Goal: Task Accomplishment & Management: Manage account settings

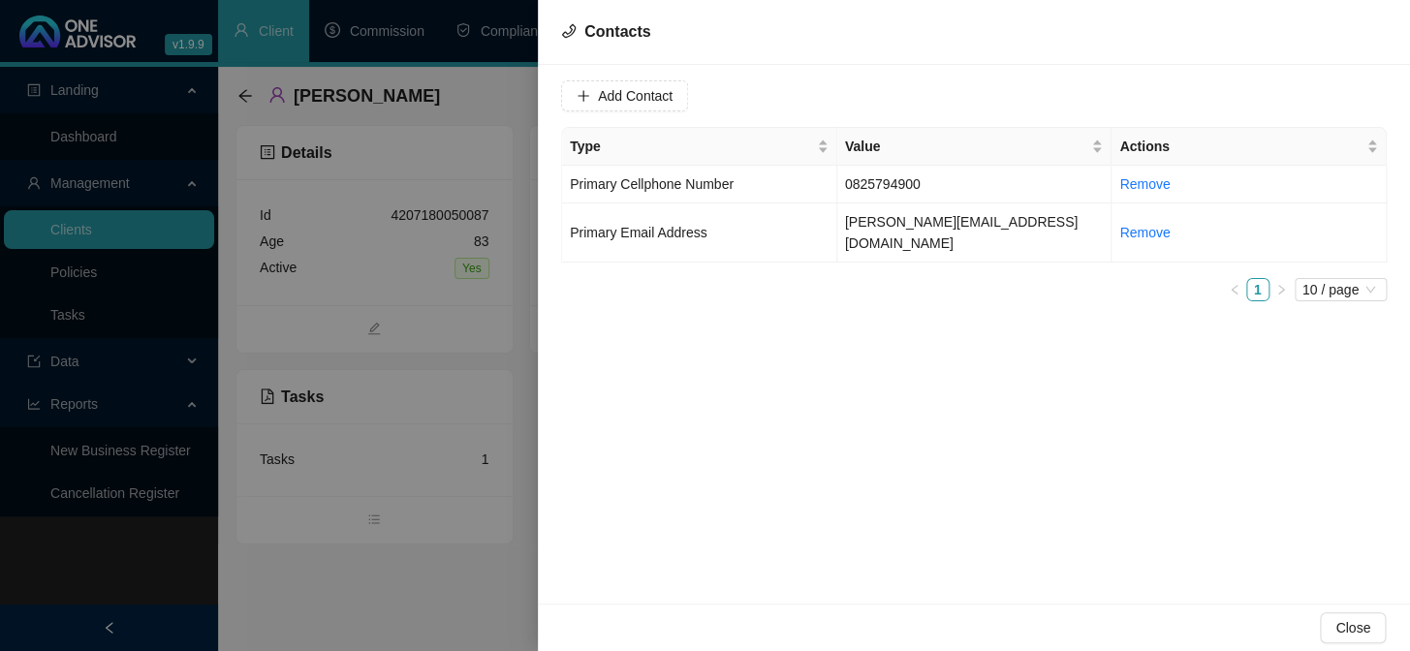
click at [417, 532] on div at bounding box center [705, 325] width 1410 height 651
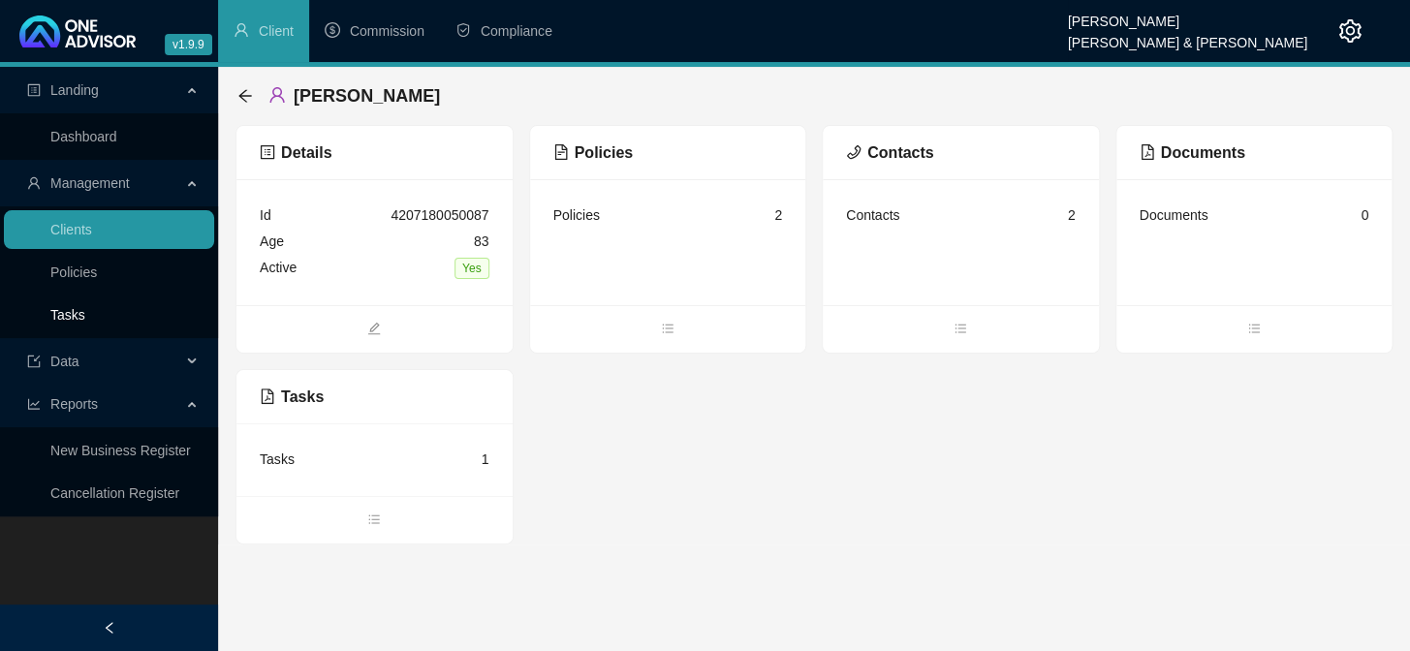
click at [83, 307] on link "Tasks" at bounding box center [67, 315] width 35 height 16
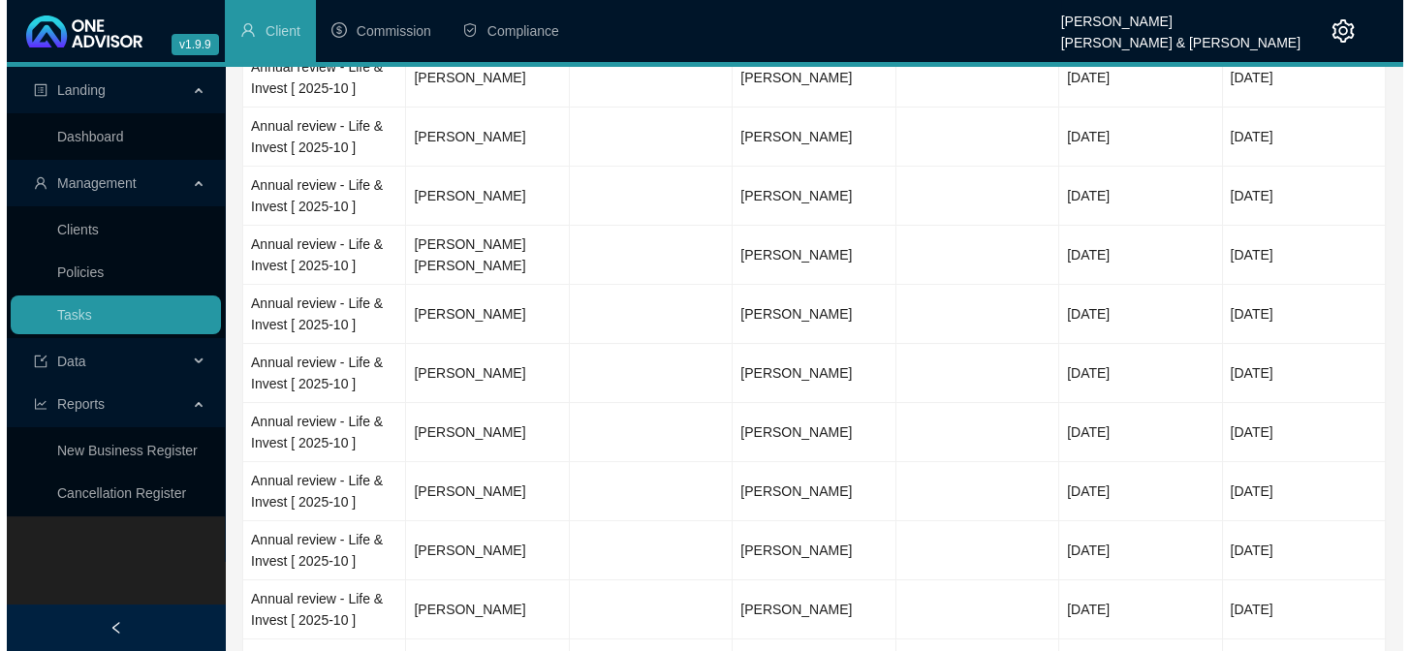
scroll to position [617, 0]
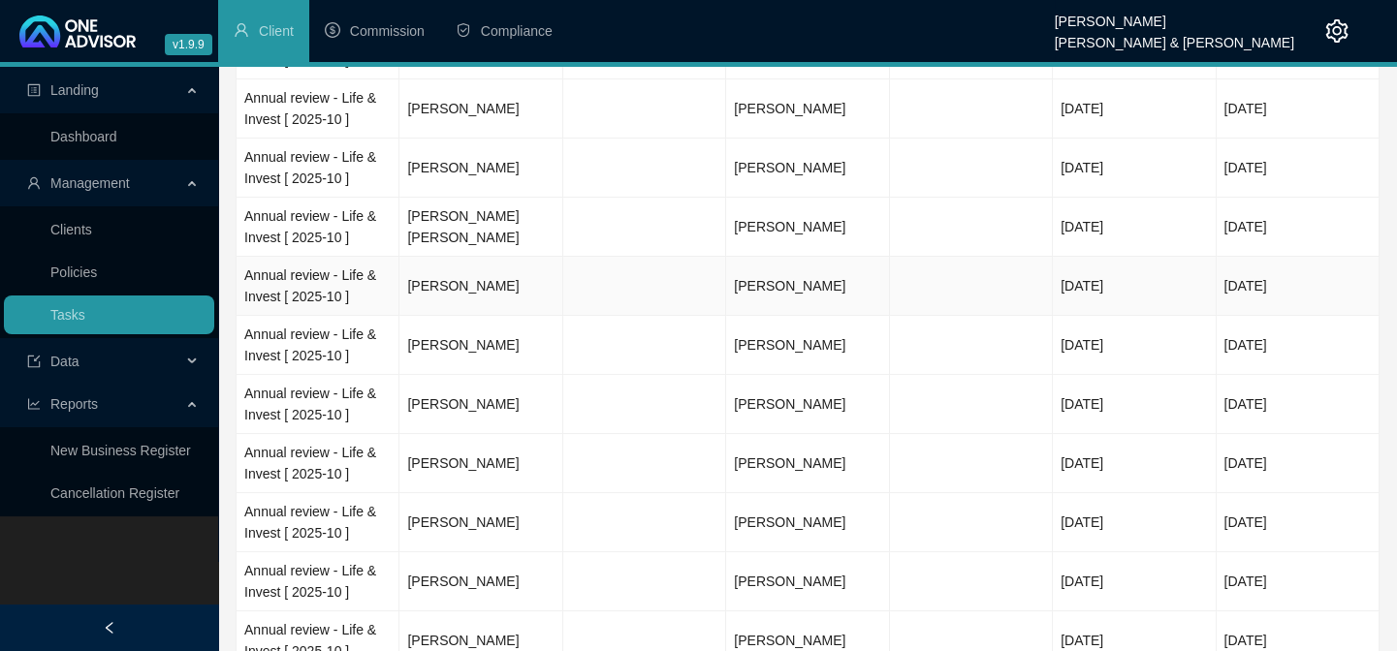
click at [481, 286] on td "[PERSON_NAME]" at bounding box center [480, 286] width 163 height 59
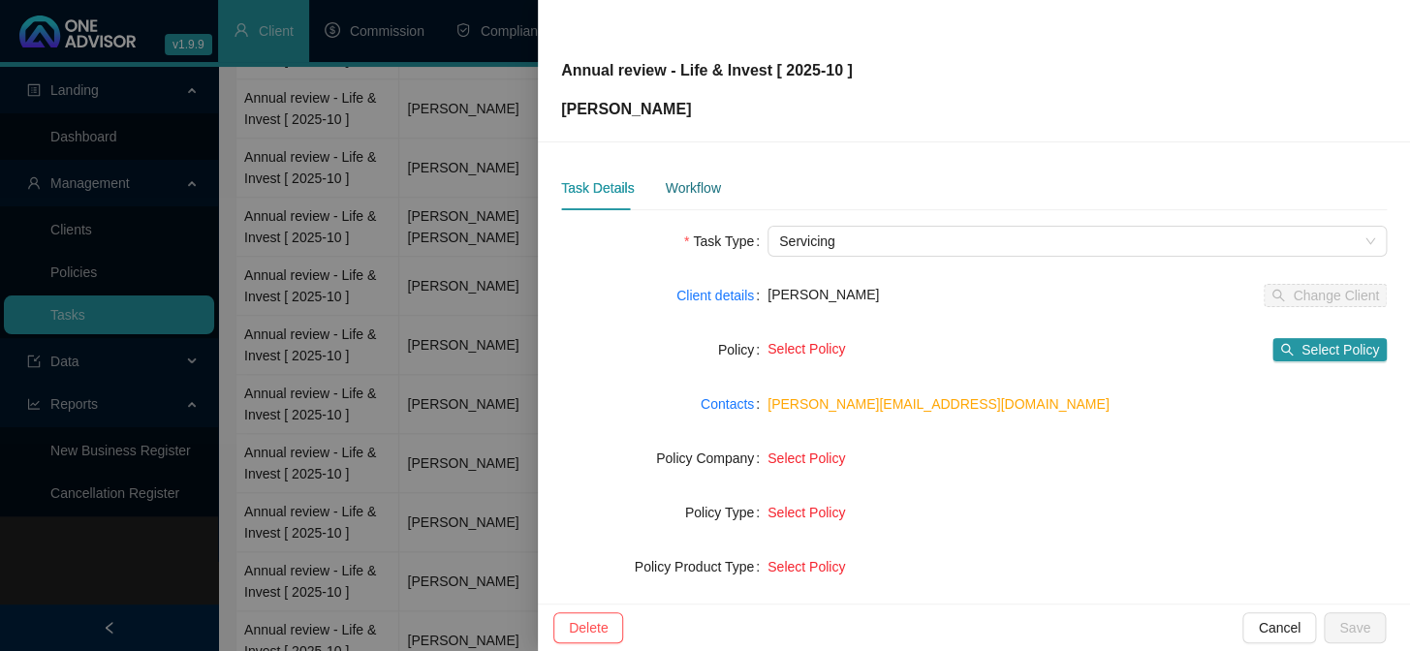
click at [696, 184] on div "Workflow" at bounding box center [692, 187] width 55 height 21
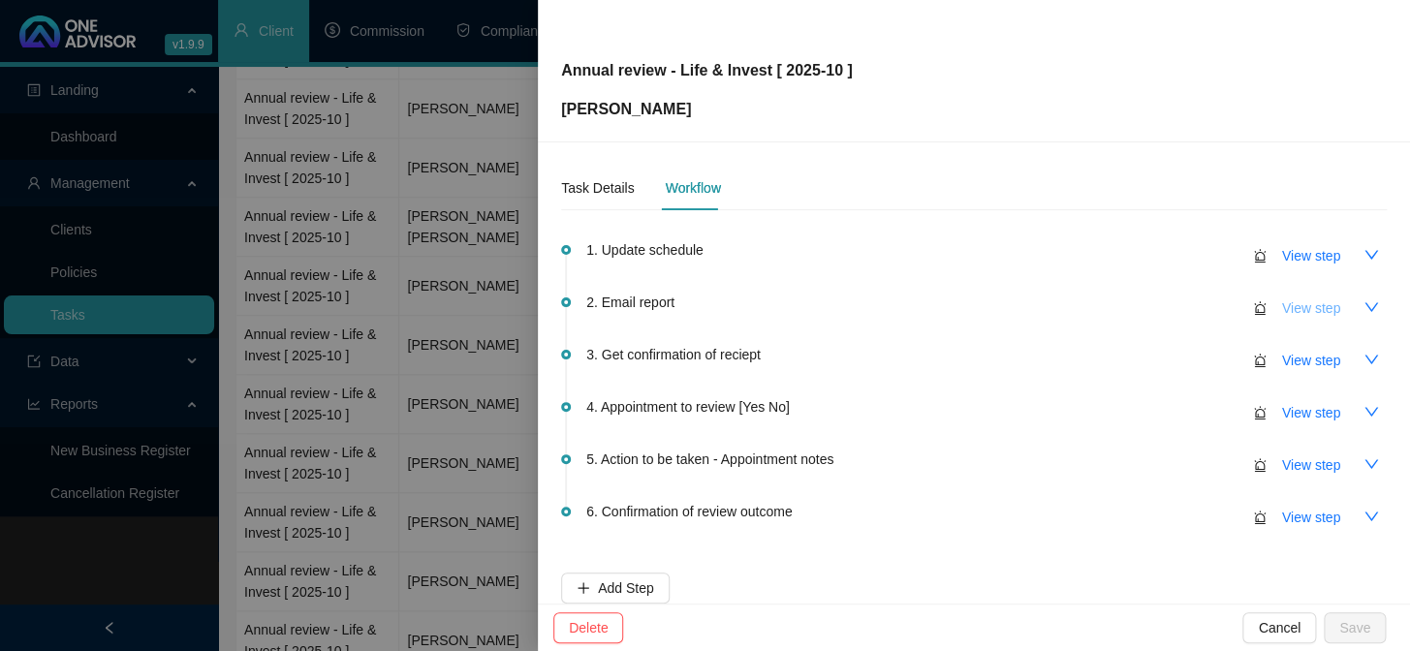
click at [1286, 311] on span "View step" at bounding box center [1312, 308] width 58 height 21
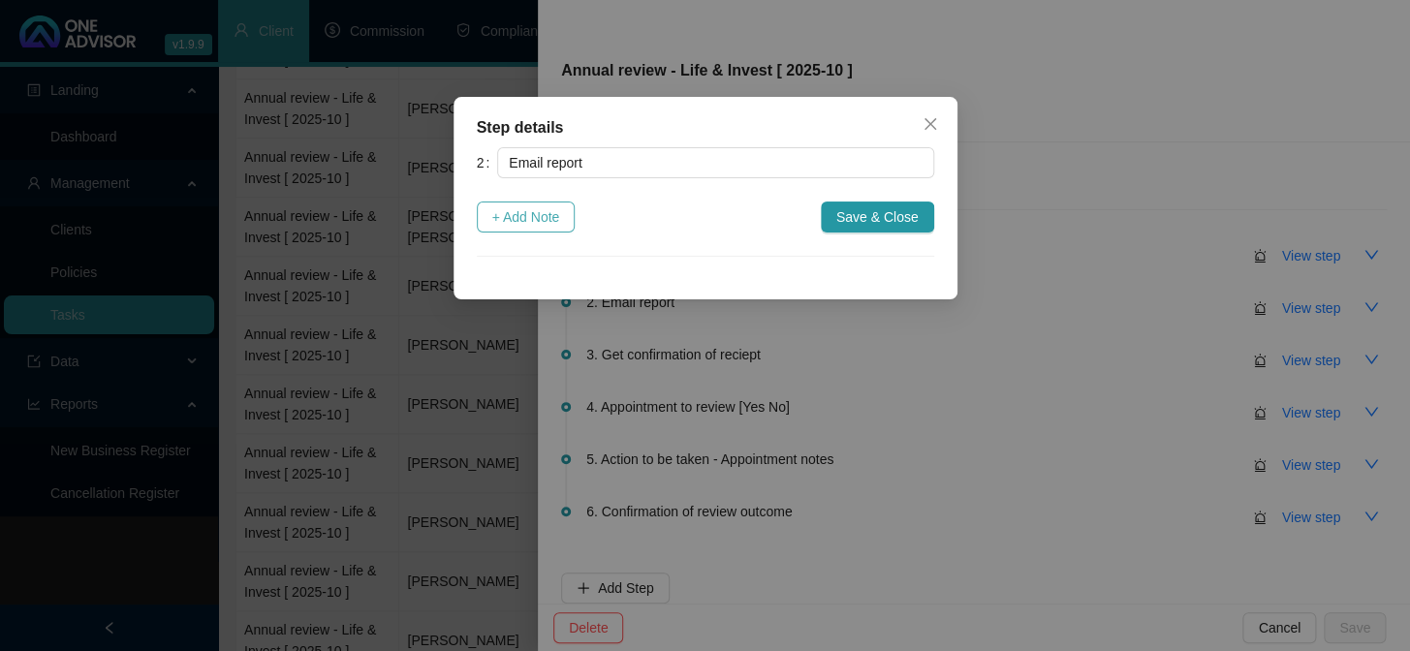
click at [540, 230] on button "+ Add Note" at bounding box center [526, 217] width 99 height 31
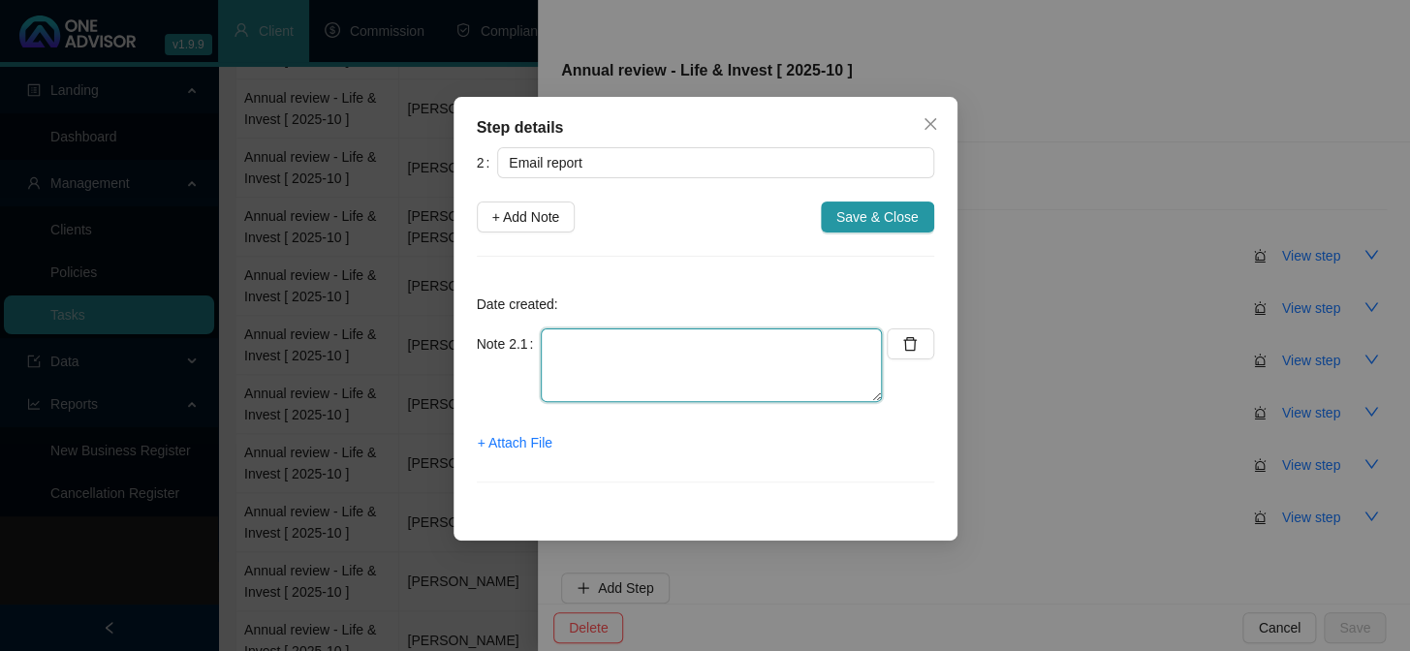
click at [586, 350] on textarea at bounding box center [711, 366] width 341 height 74
type textarea "[PERSON_NAME] emailed to client"
click at [541, 441] on span "+ Attach File" at bounding box center [515, 442] width 75 height 21
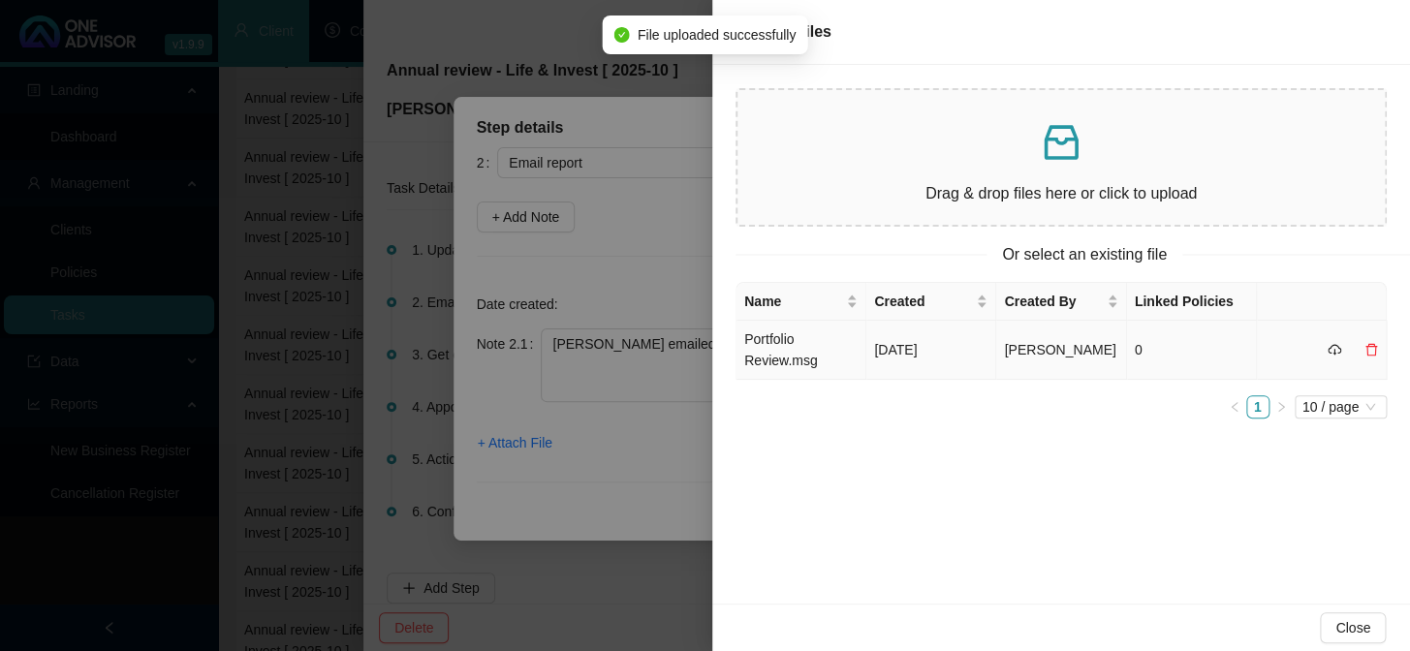
click at [786, 351] on td "Portfolio Review.msg" at bounding box center [802, 350] width 130 height 59
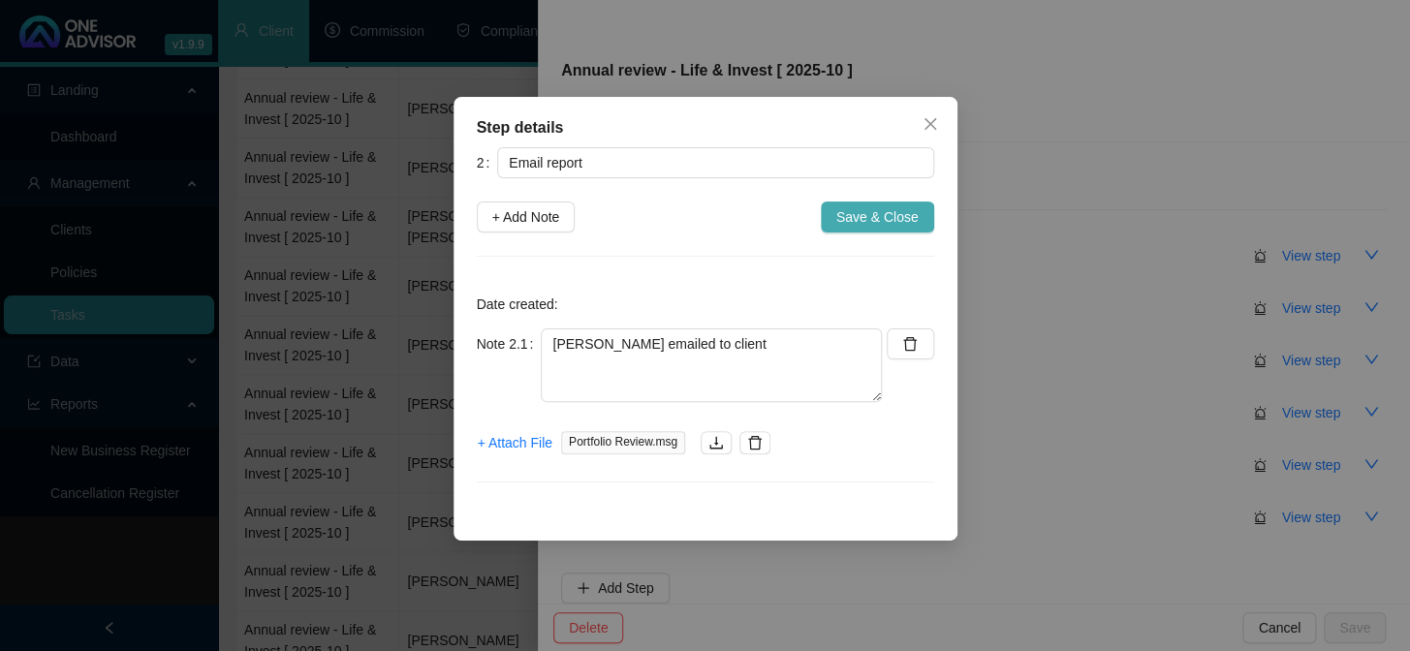
click at [862, 209] on span "Save & Close" at bounding box center [878, 216] width 82 height 21
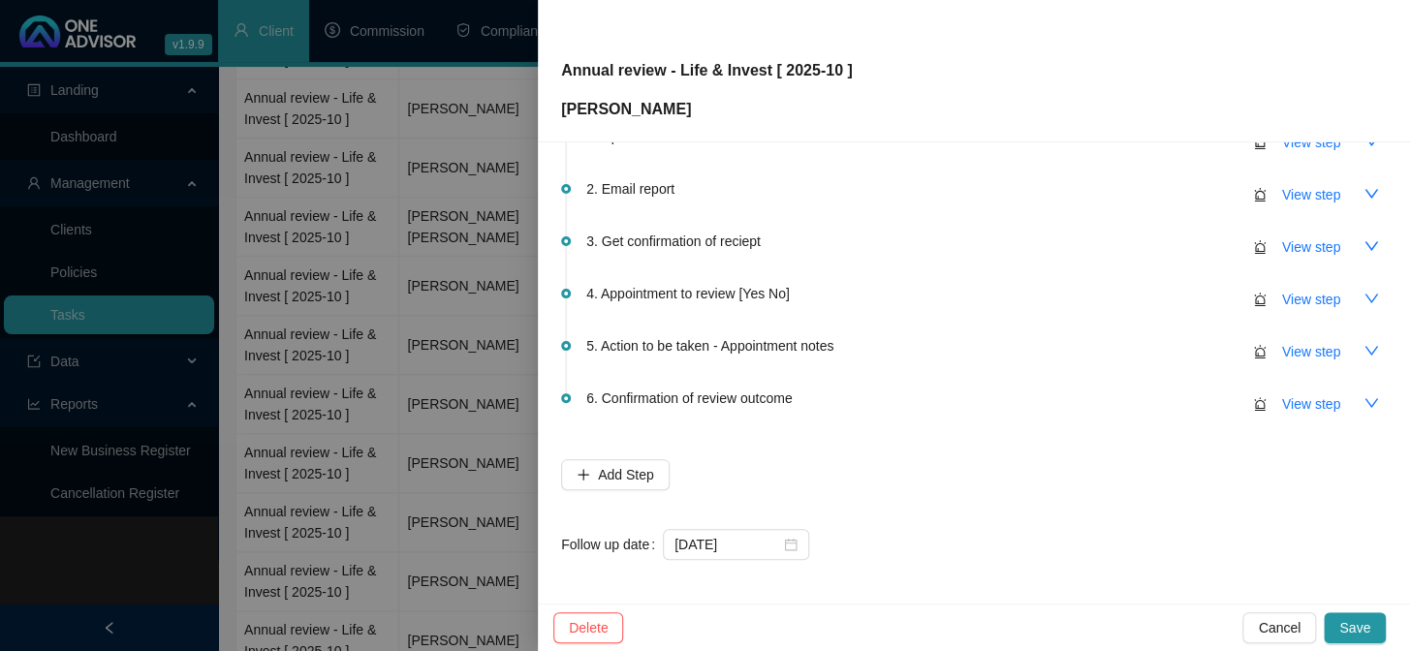
scroll to position [114, 0]
click at [757, 542] on input "[DATE]" at bounding box center [728, 543] width 106 height 21
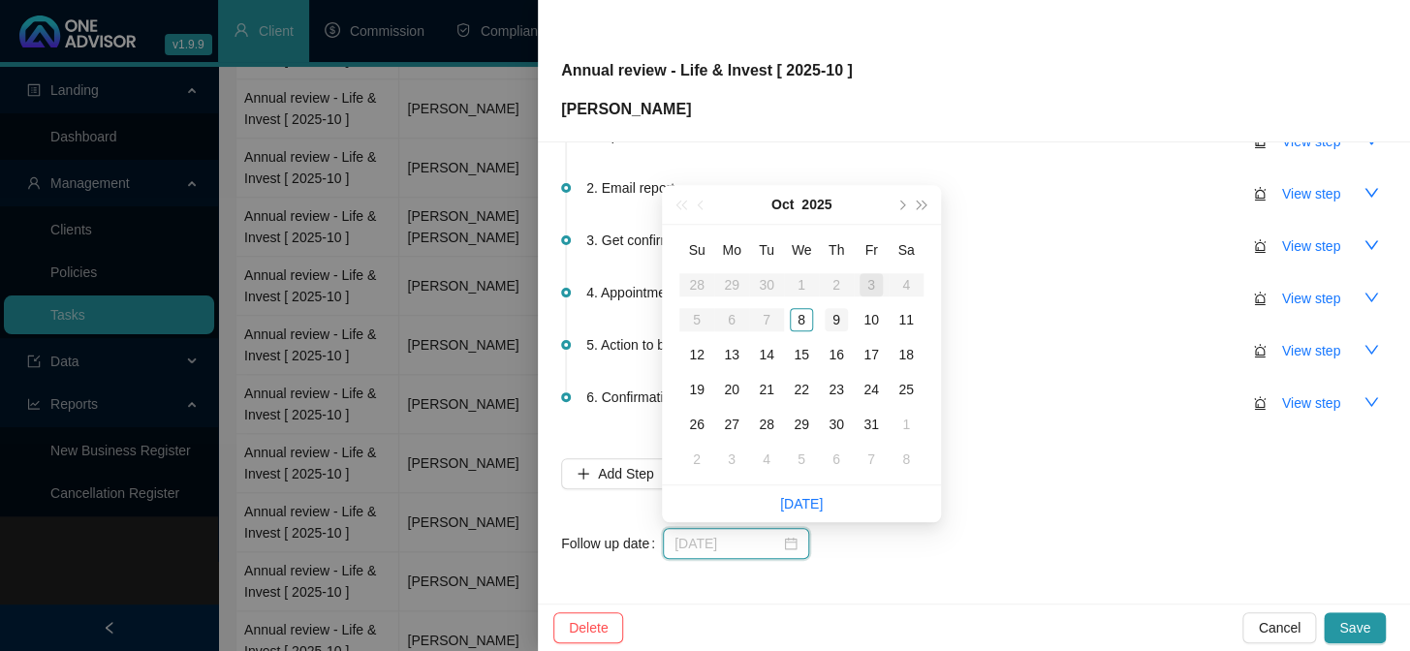
type input "[DATE]"
click at [833, 319] on div "9" at bounding box center [836, 319] width 23 height 23
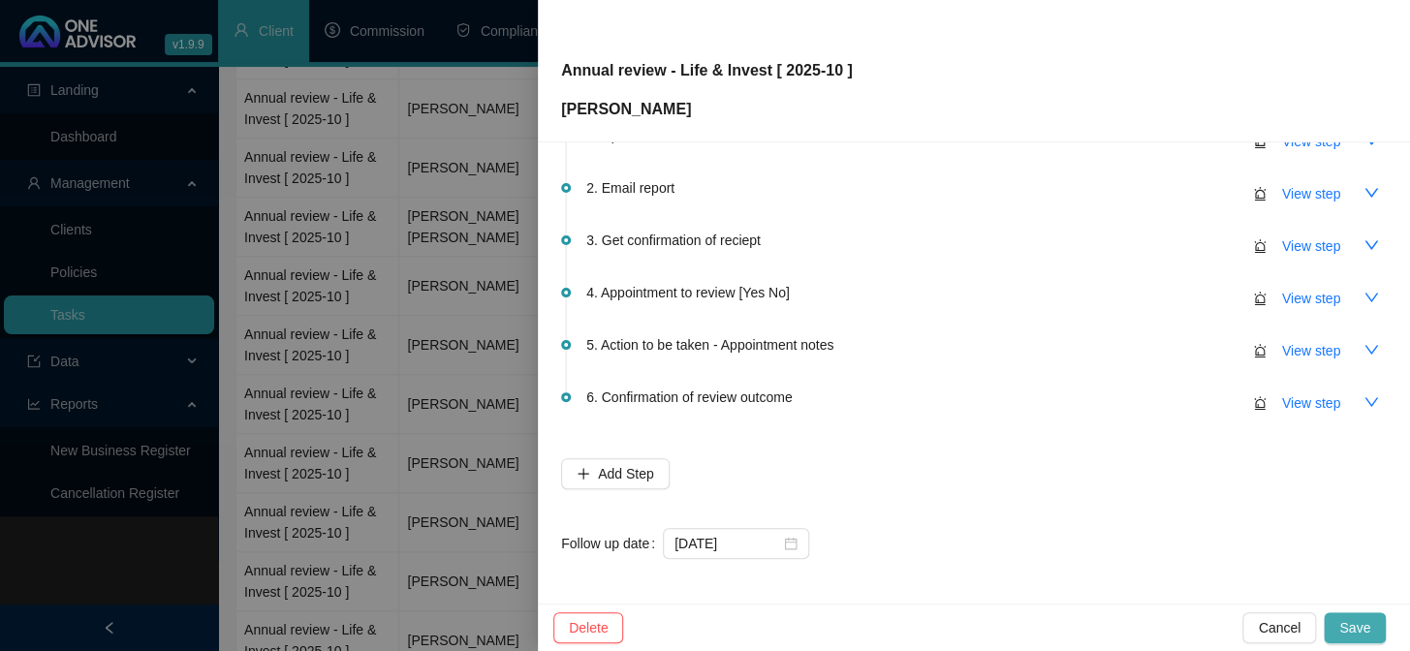
click at [1347, 618] on span "Save" at bounding box center [1355, 628] width 31 height 21
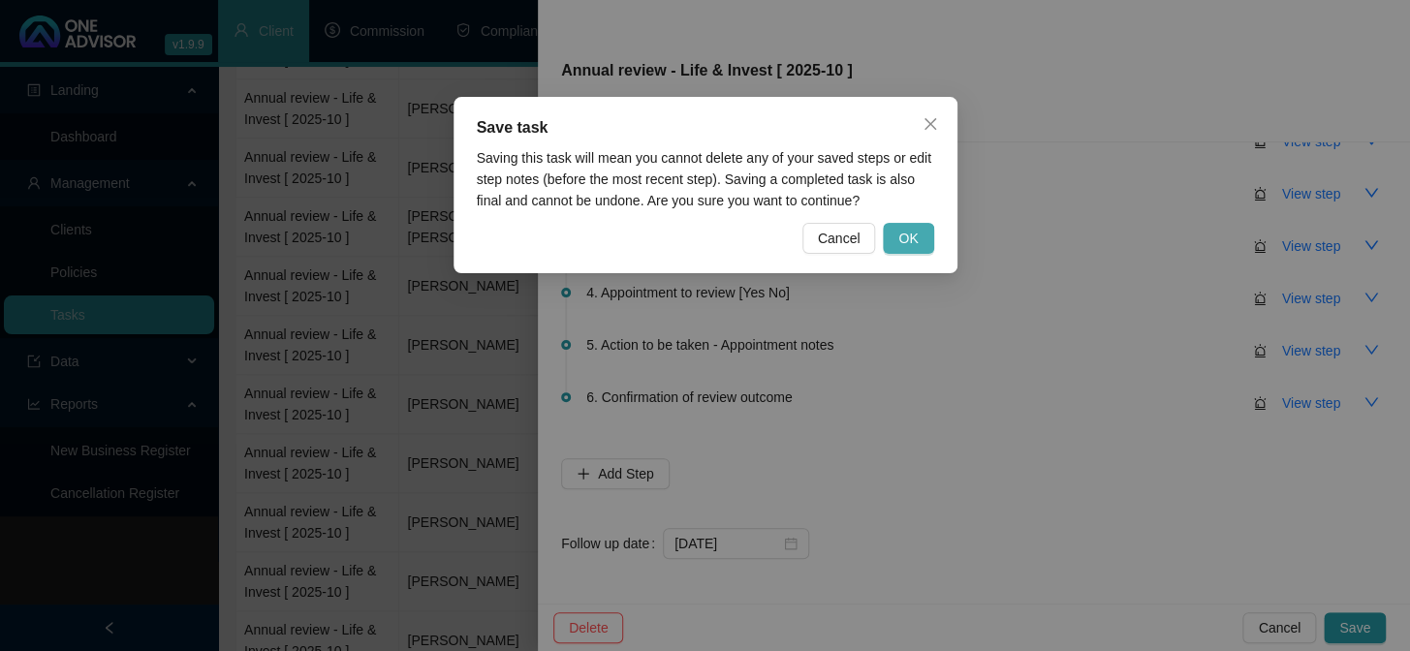
click at [920, 233] on button "OK" at bounding box center [908, 238] width 50 height 31
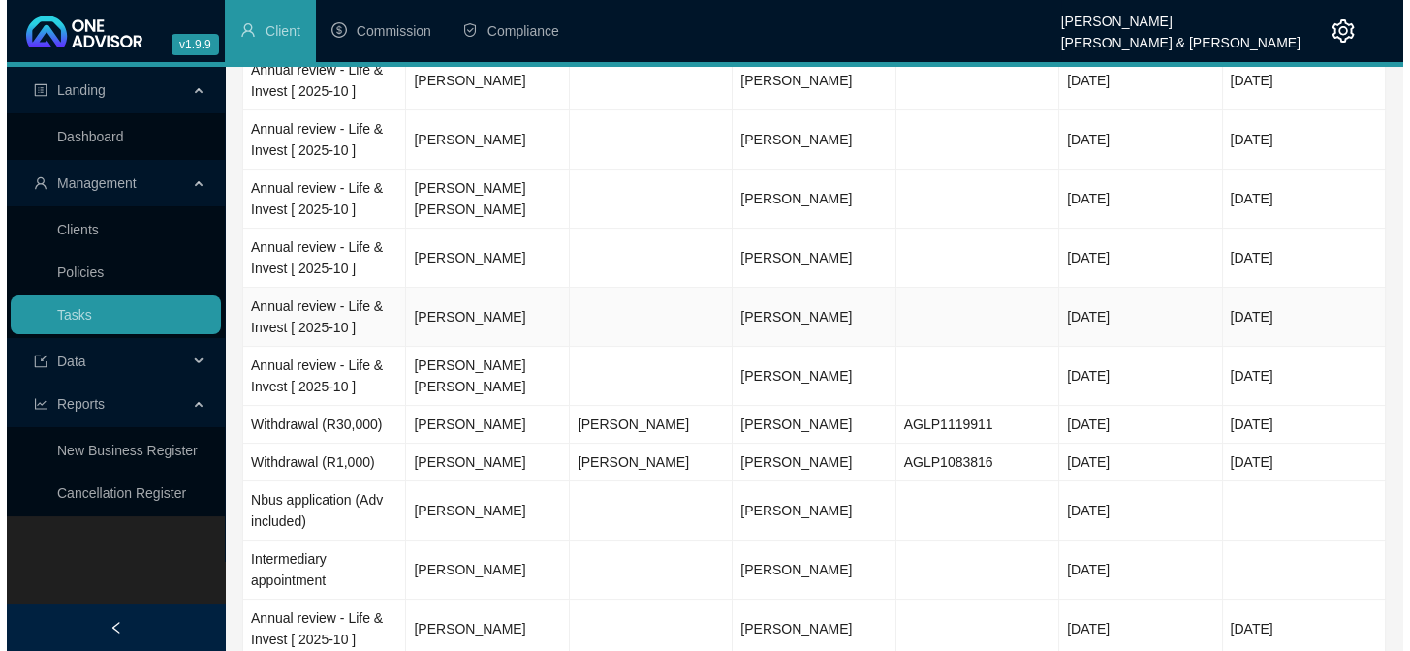
scroll to position [850, 0]
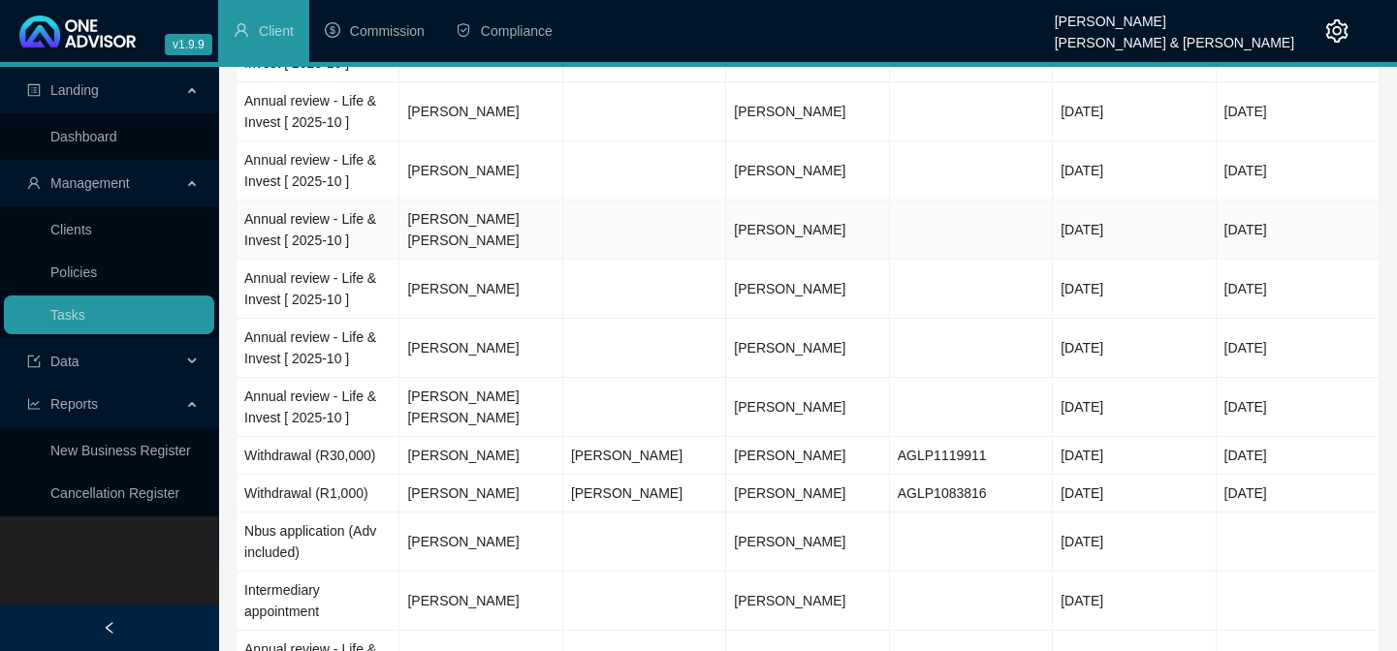
click at [453, 235] on td "[PERSON_NAME] [PERSON_NAME]" at bounding box center [480, 230] width 163 height 59
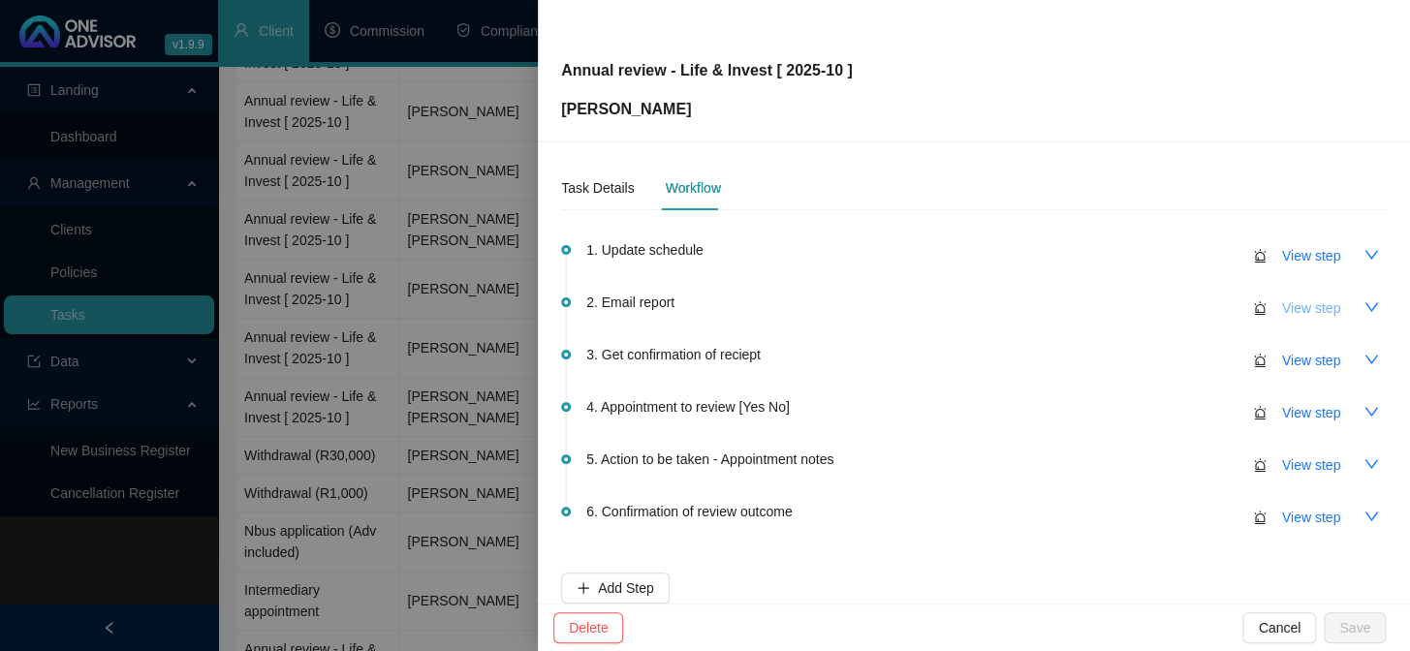
click at [1283, 310] on span "View step" at bounding box center [1312, 308] width 58 height 21
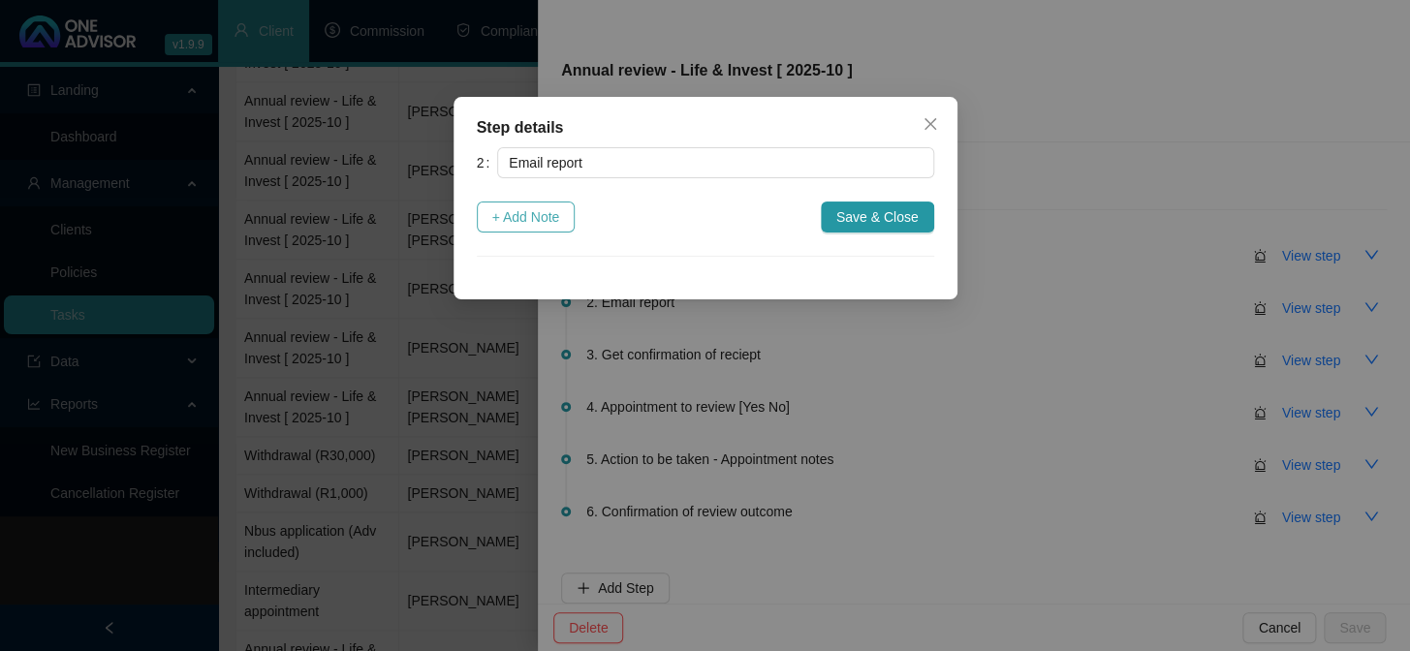
click at [567, 221] on button "+ Add Note" at bounding box center [526, 217] width 99 height 31
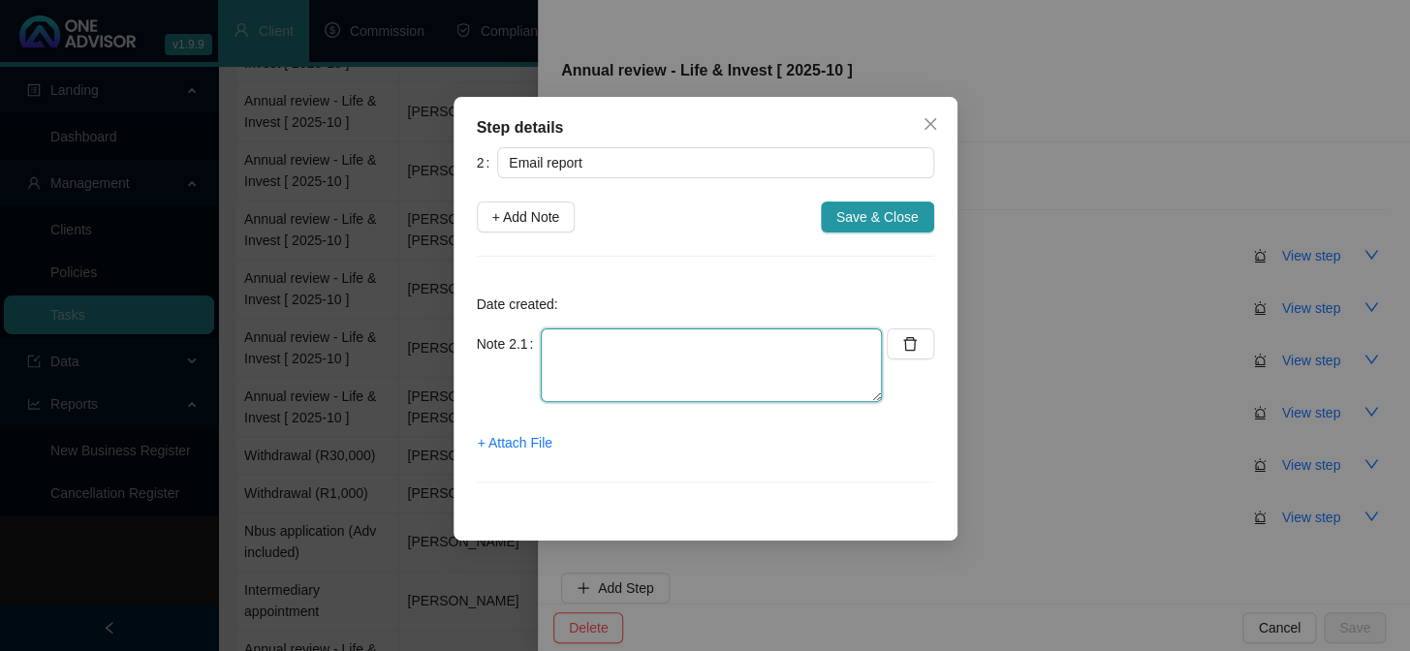
click at [670, 369] on textarea at bounding box center [711, 366] width 341 height 74
type textarea "[PERSON_NAME] emailed to client"
click at [511, 440] on span "+ Attach File" at bounding box center [515, 442] width 75 height 21
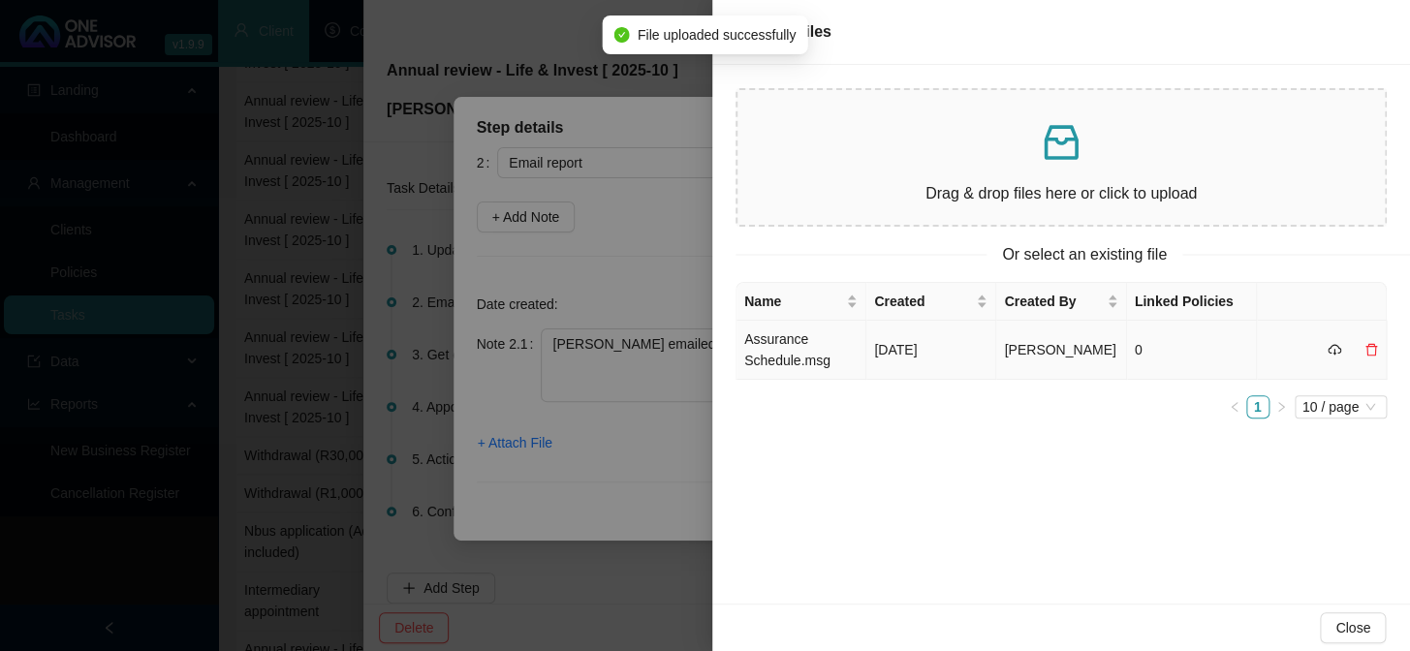
click at [762, 348] on td "Assurance Schedule.msg" at bounding box center [802, 350] width 130 height 59
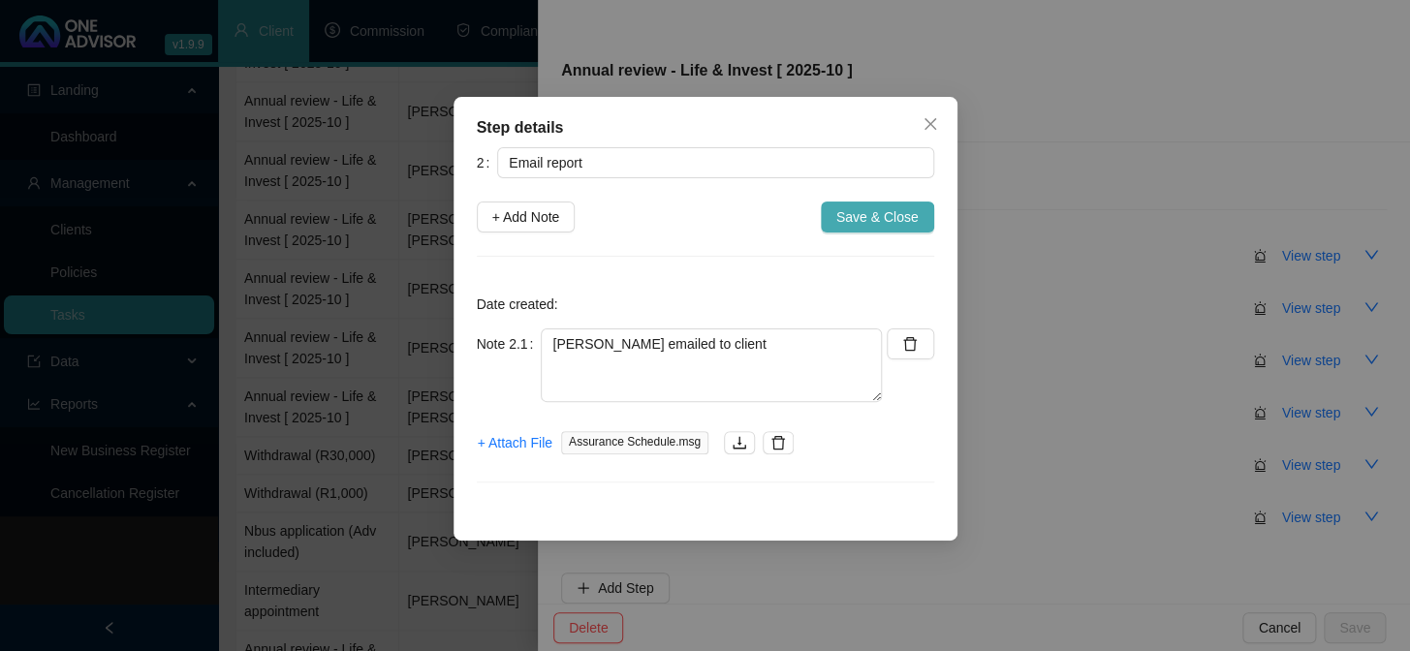
click at [863, 223] on span "Save & Close" at bounding box center [878, 216] width 82 height 21
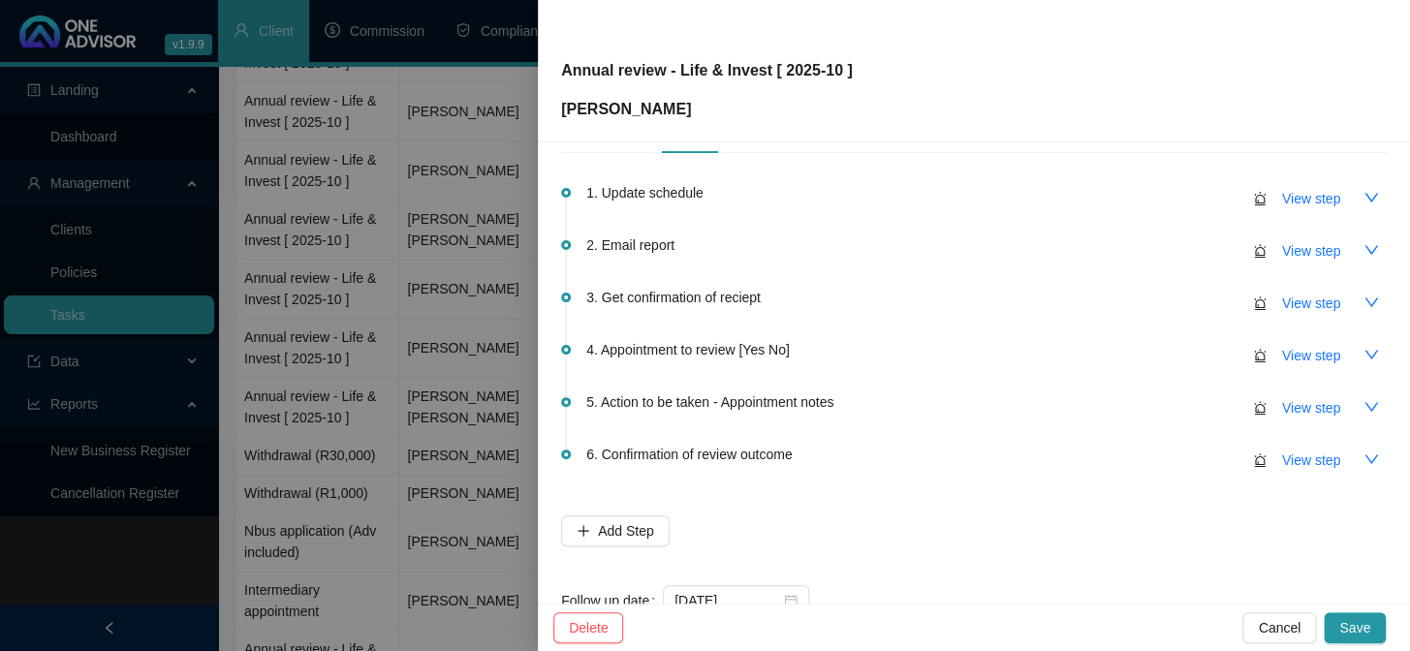
scroll to position [114, 0]
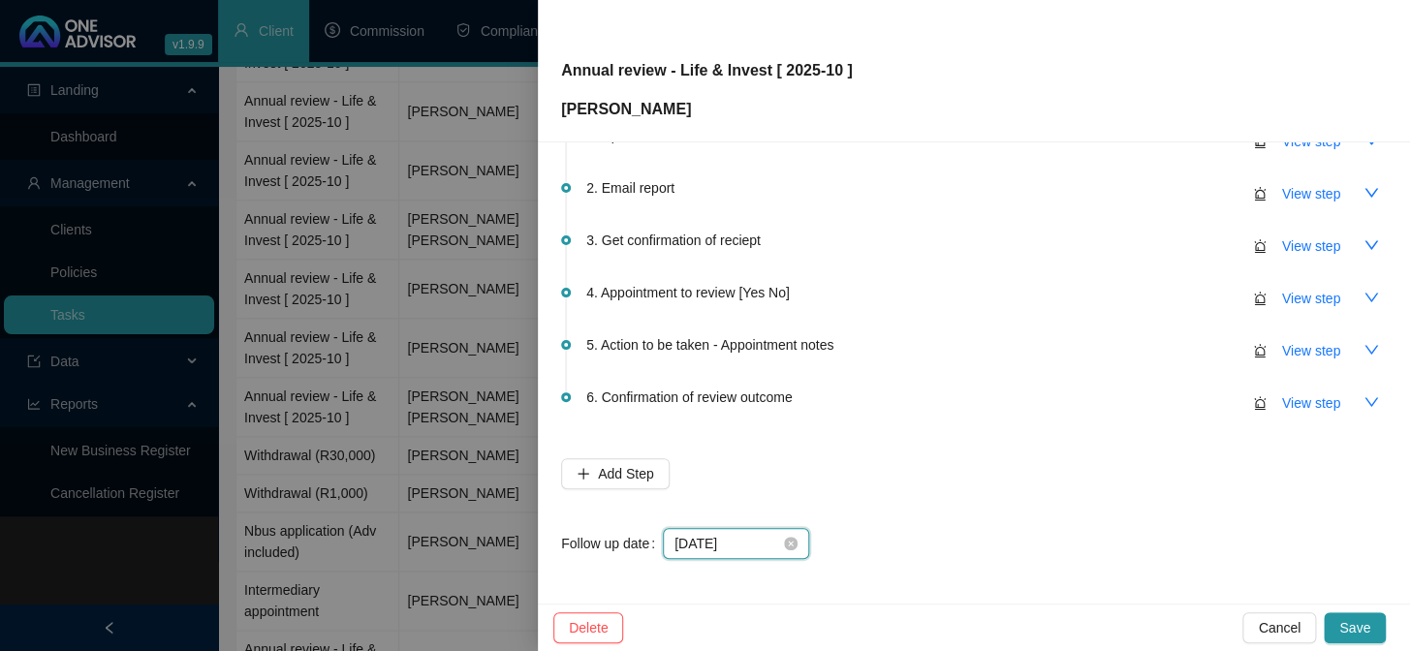
click at [718, 546] on input "[DATE]" at bounding box center [728, 543] width 106 height 21
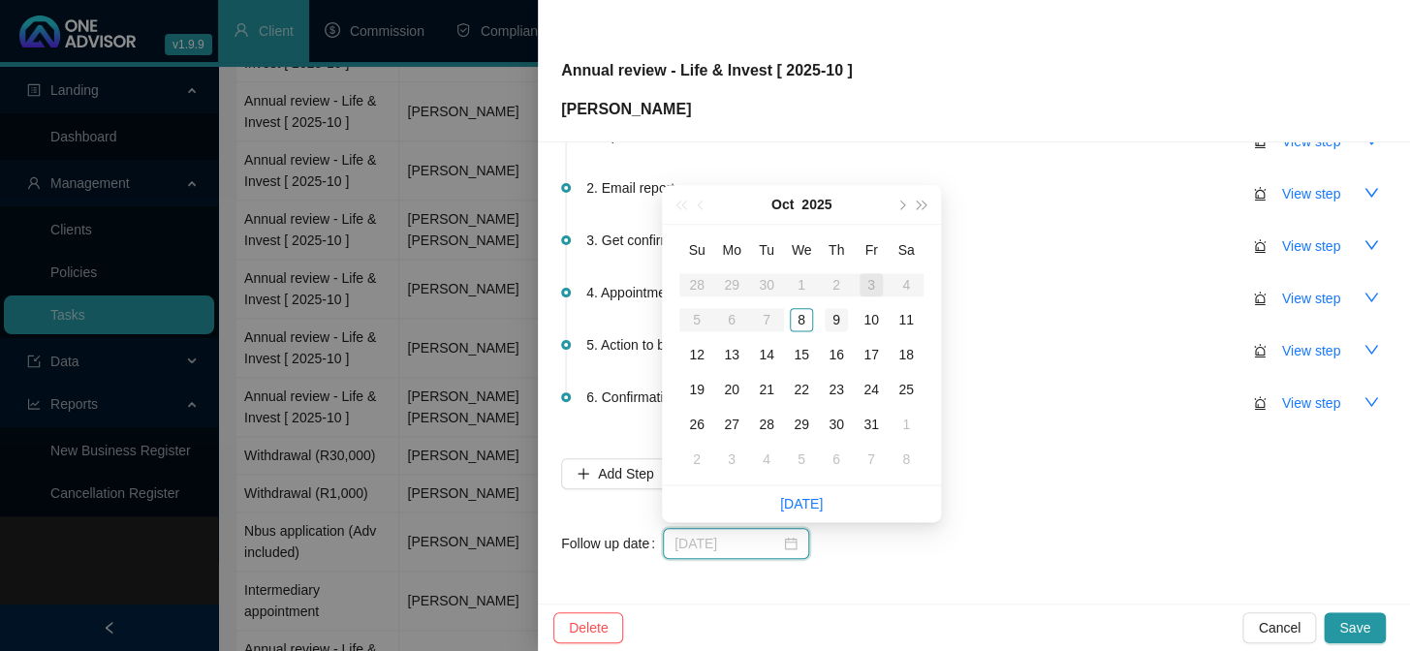
type input "[DATE]"
click at [835, 322] on div "9" at bounding box center [836, 319] width 23 height 23
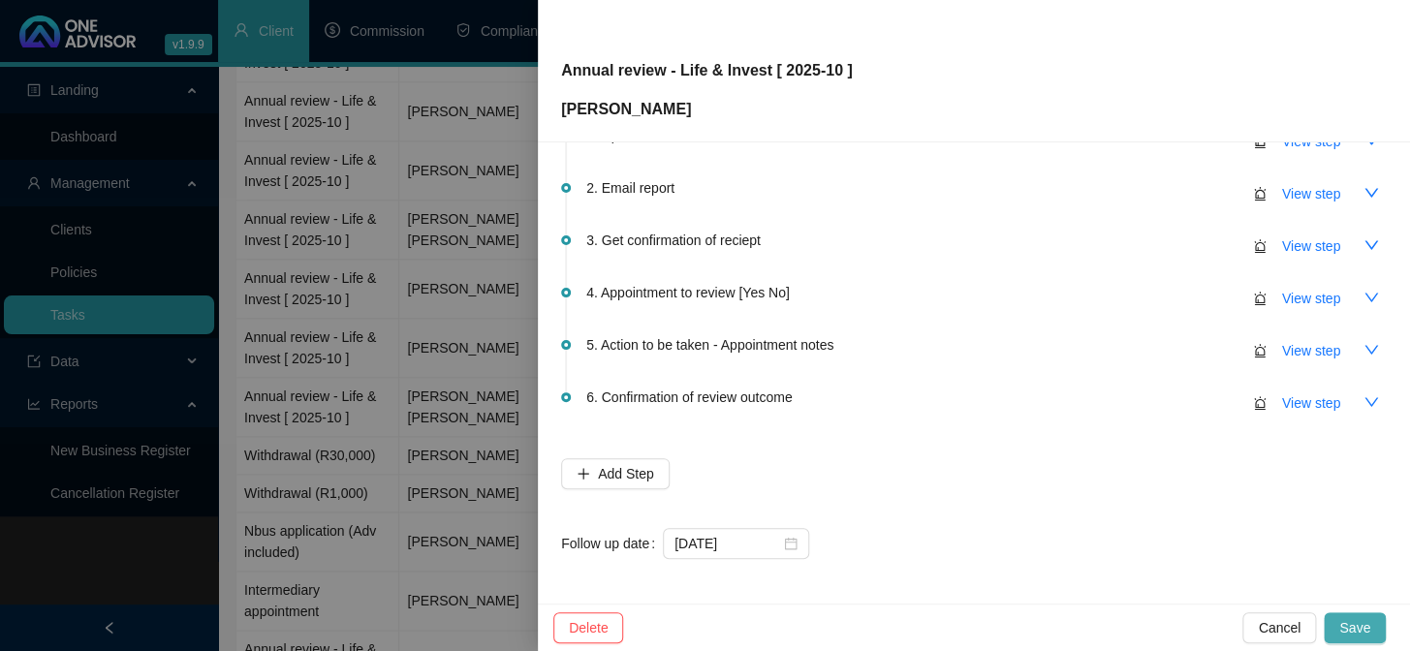
click at [1375, 629] on button "Save" at bounding box center [1355, 628] width 62 height 31
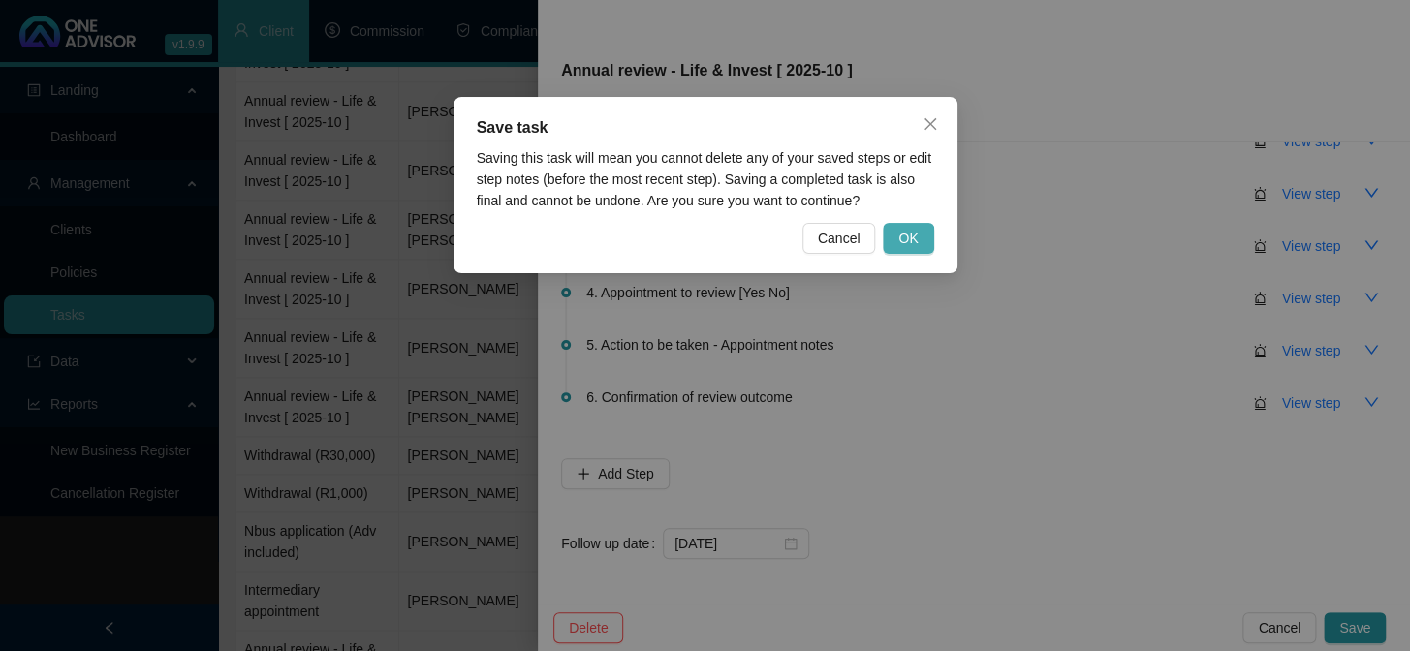
click at [917, 232] on span "OK" at bounding box center [908, 238] width 19 height 21
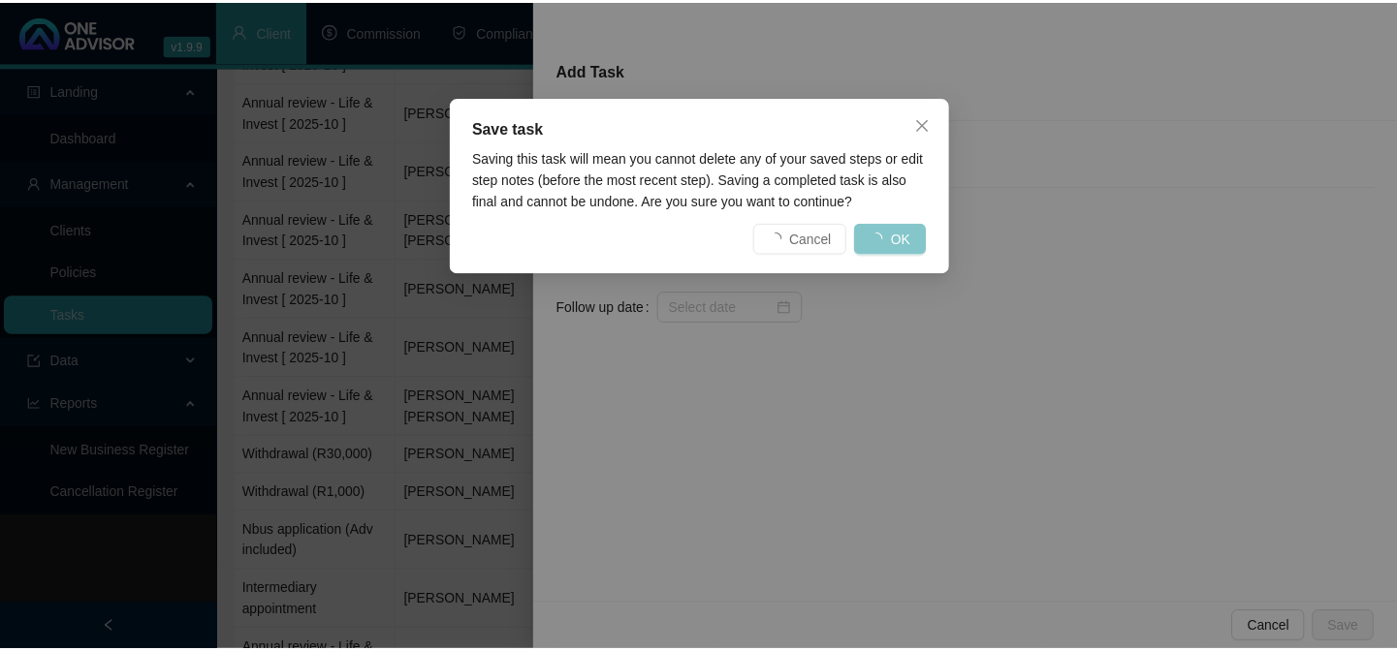
scroll to position [0, 0]
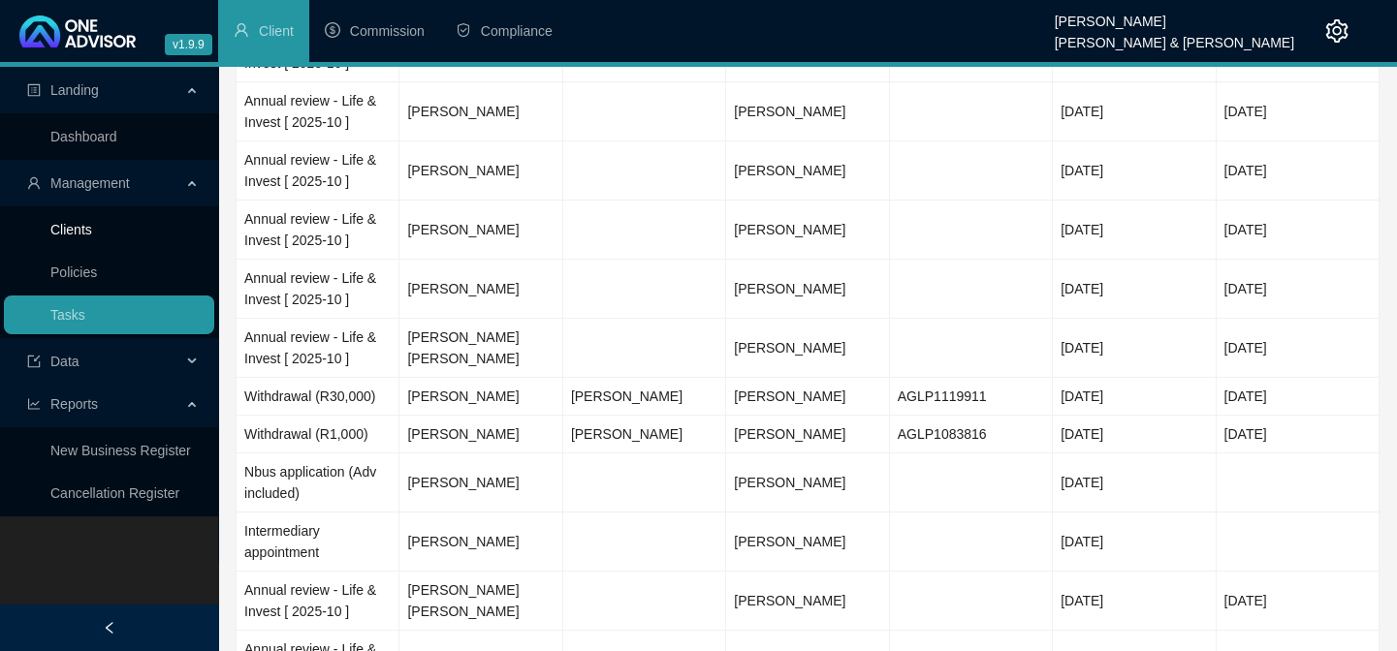
click at [79, 222] on link "Clients" at bounding box center [71, 230] width 42 height 16
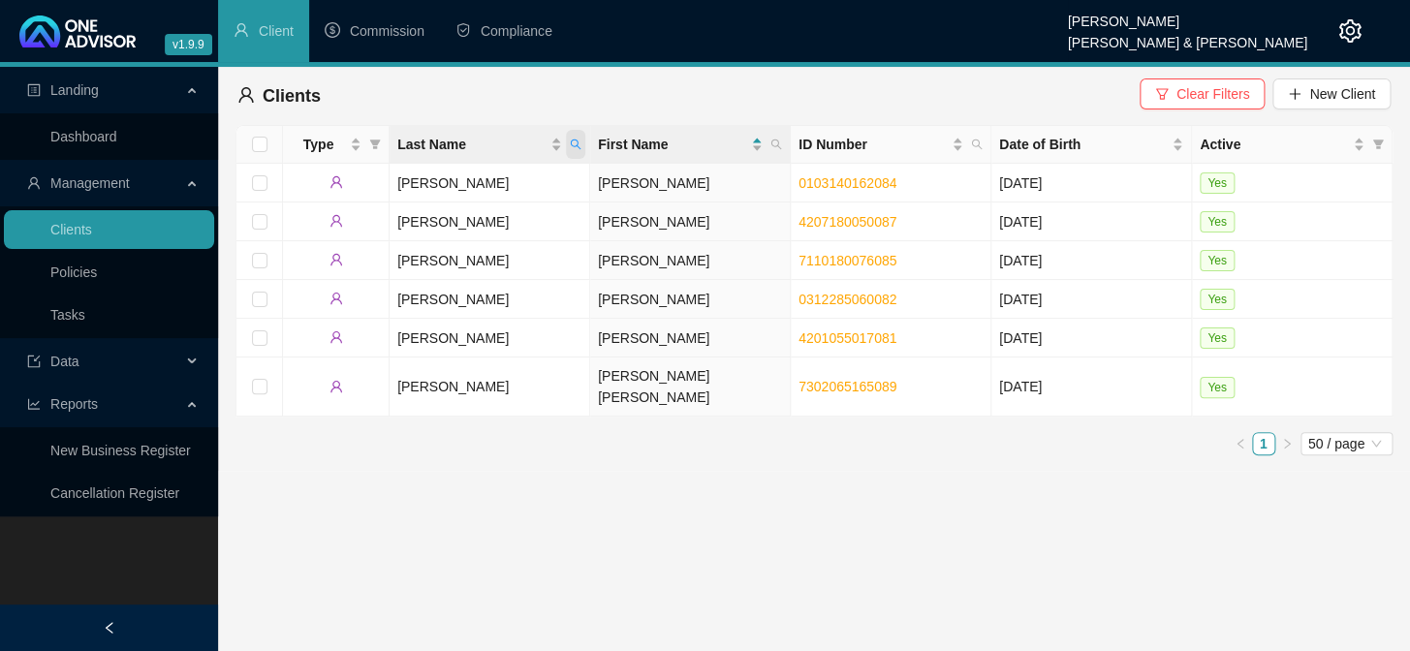
click at [578, 144] on icon "search" at bounding box center [576, 145] width 12 height 12
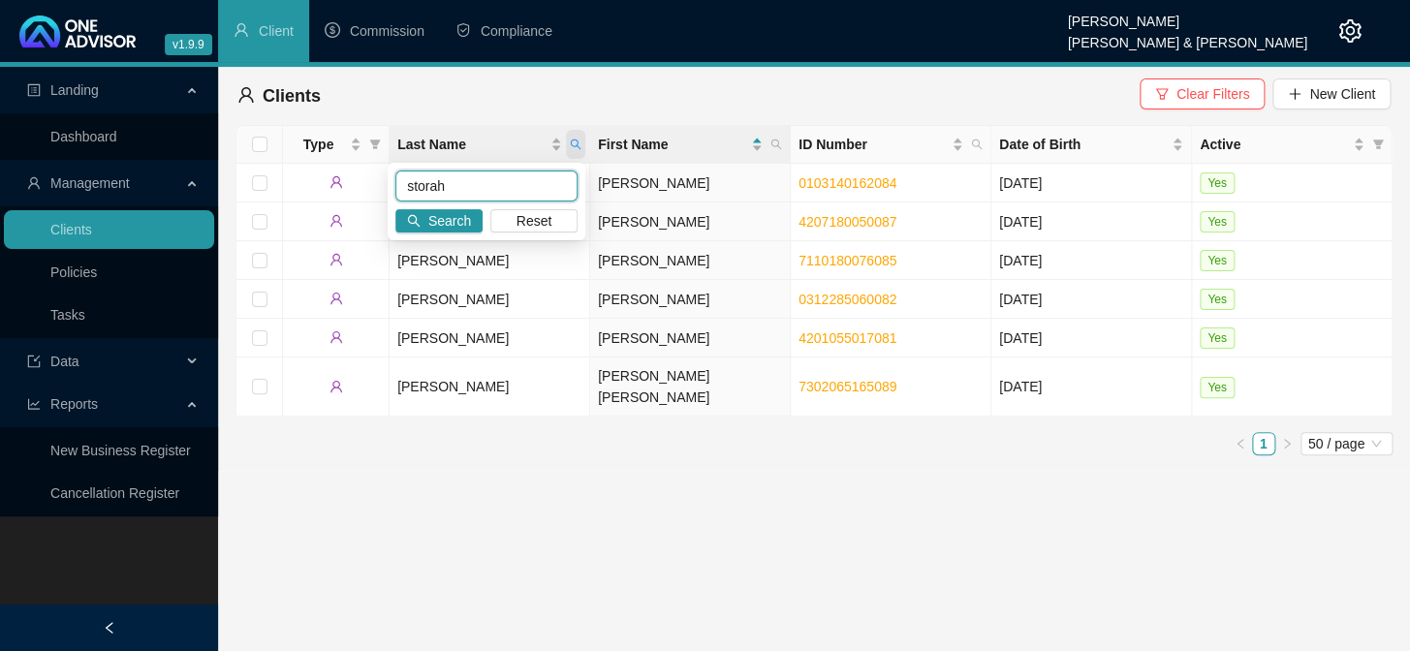
type input "storah"
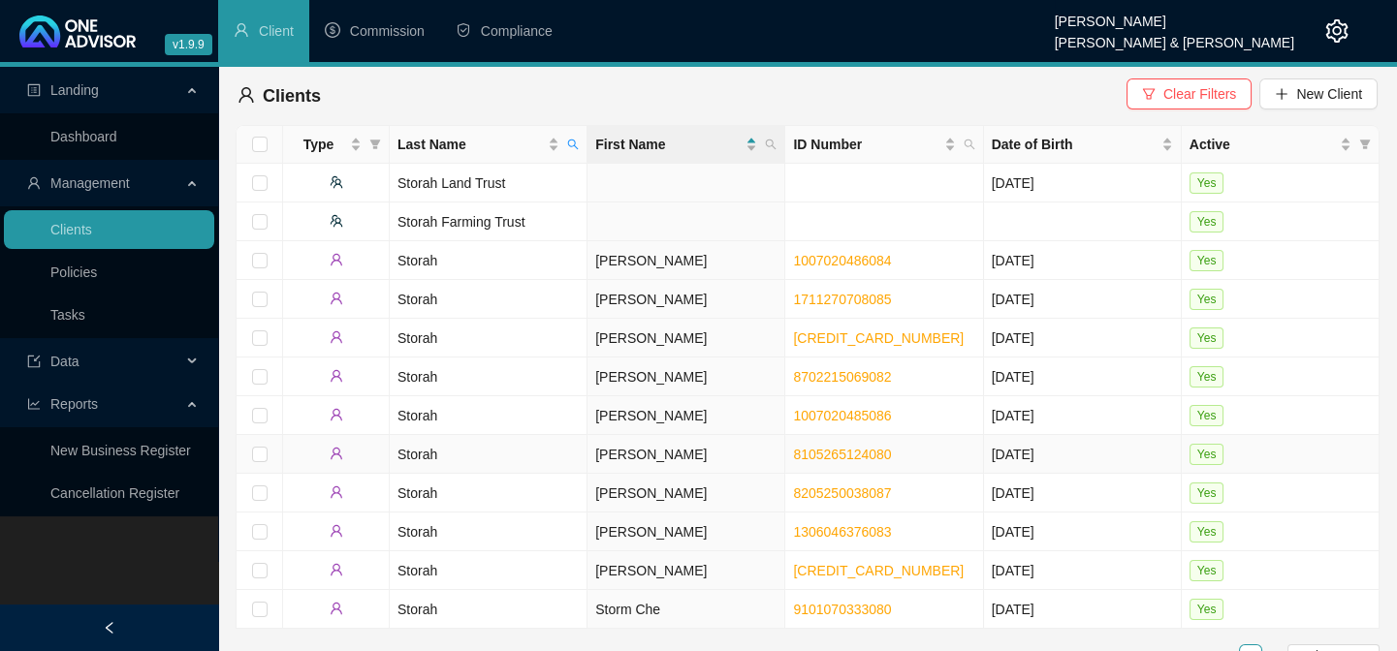
scroll to position [27, 0]
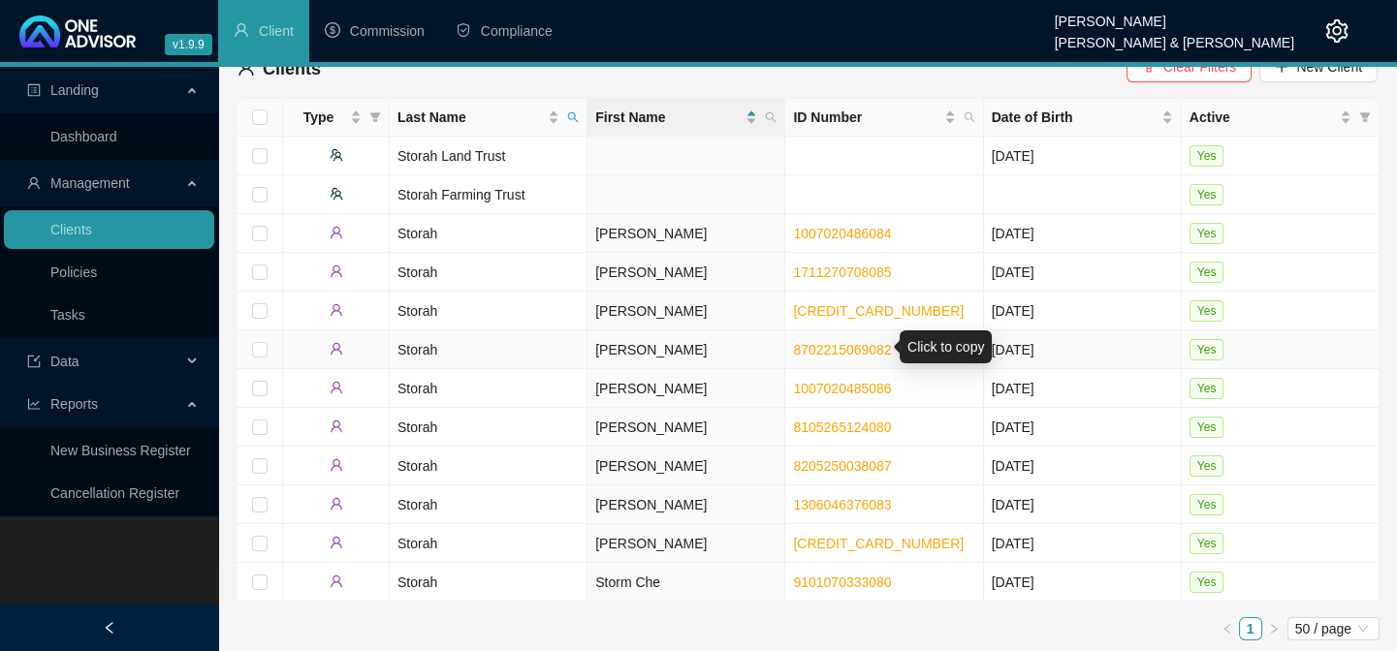
click at [833, 344] on link "8702215069082" at bounding box center [842, 350] width 98 height 16
click at [832, 576] on link "9101070333080" at bounding box center [842, 583] width 98 height 16
click at [427, 347] on td "Storah" at bounding box center [489, 350] width 198 height 39
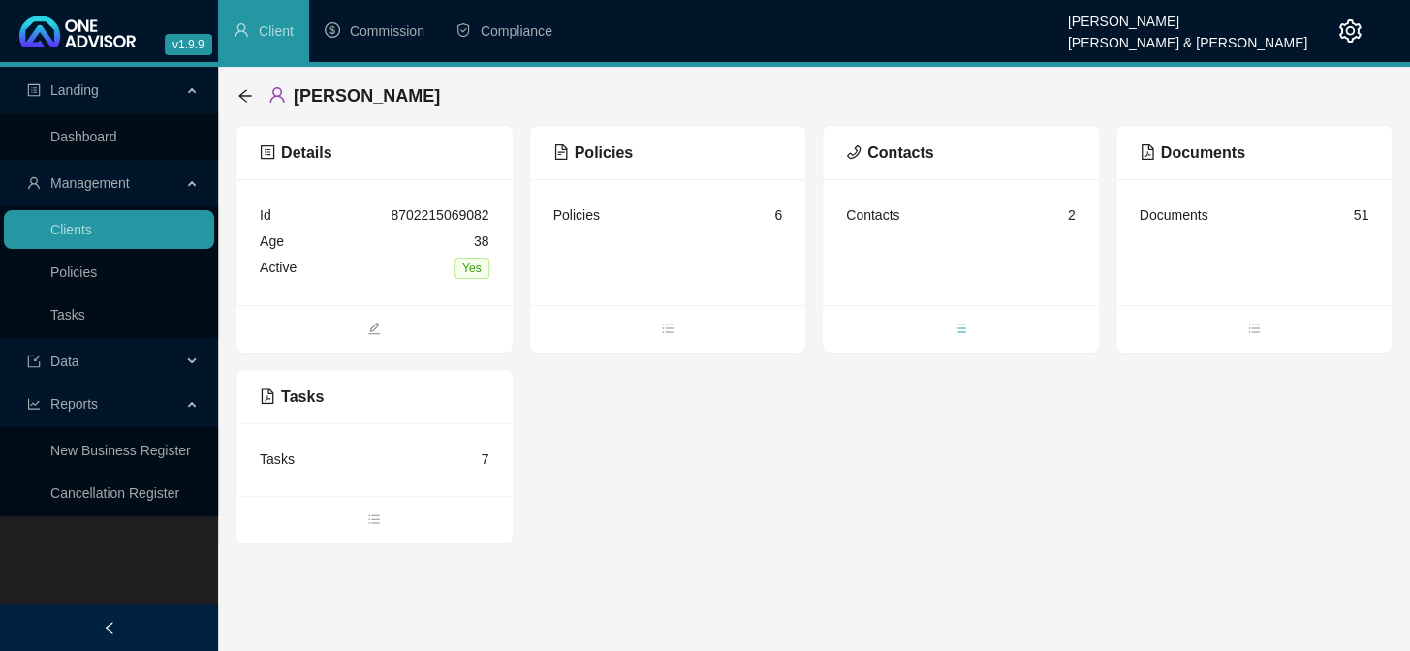
click at [965, 322] on icon "bars" at bounding box center [961, 329] width 14 height 14
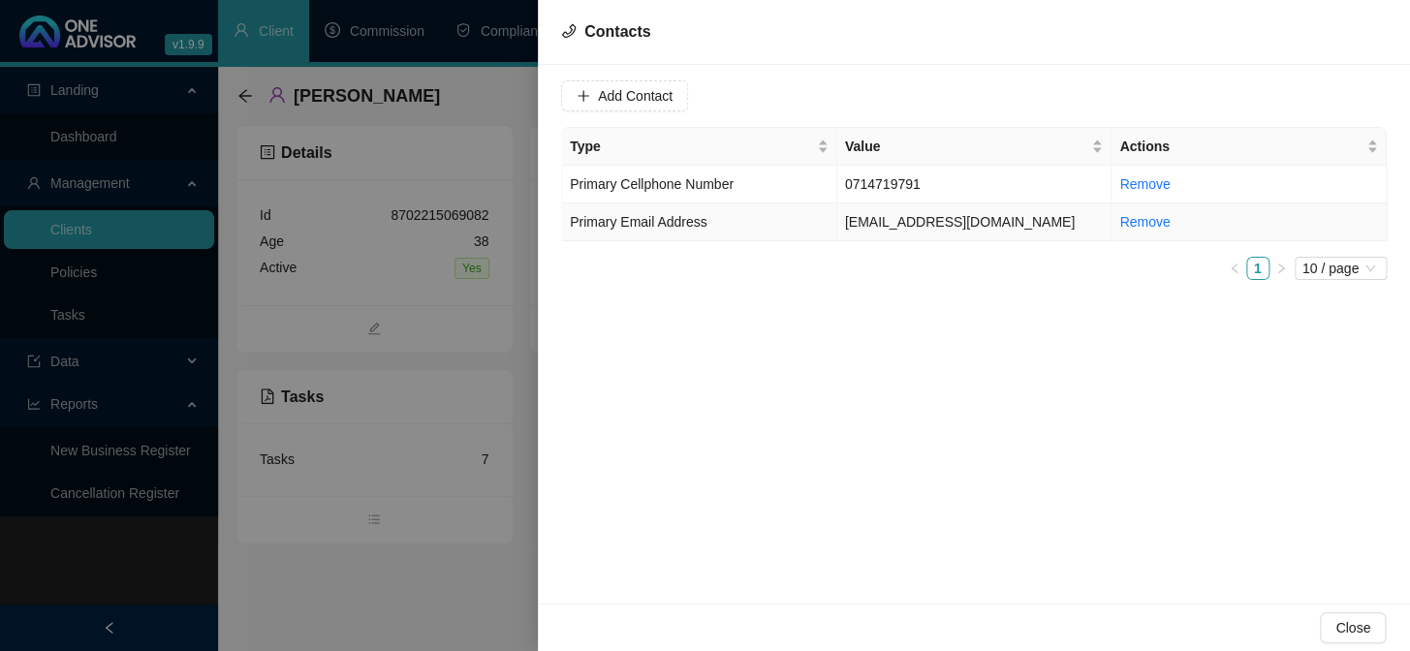
click at [667, 230] on span "Primary Email Address" at bounding box center [639, 222] width 138 height 16
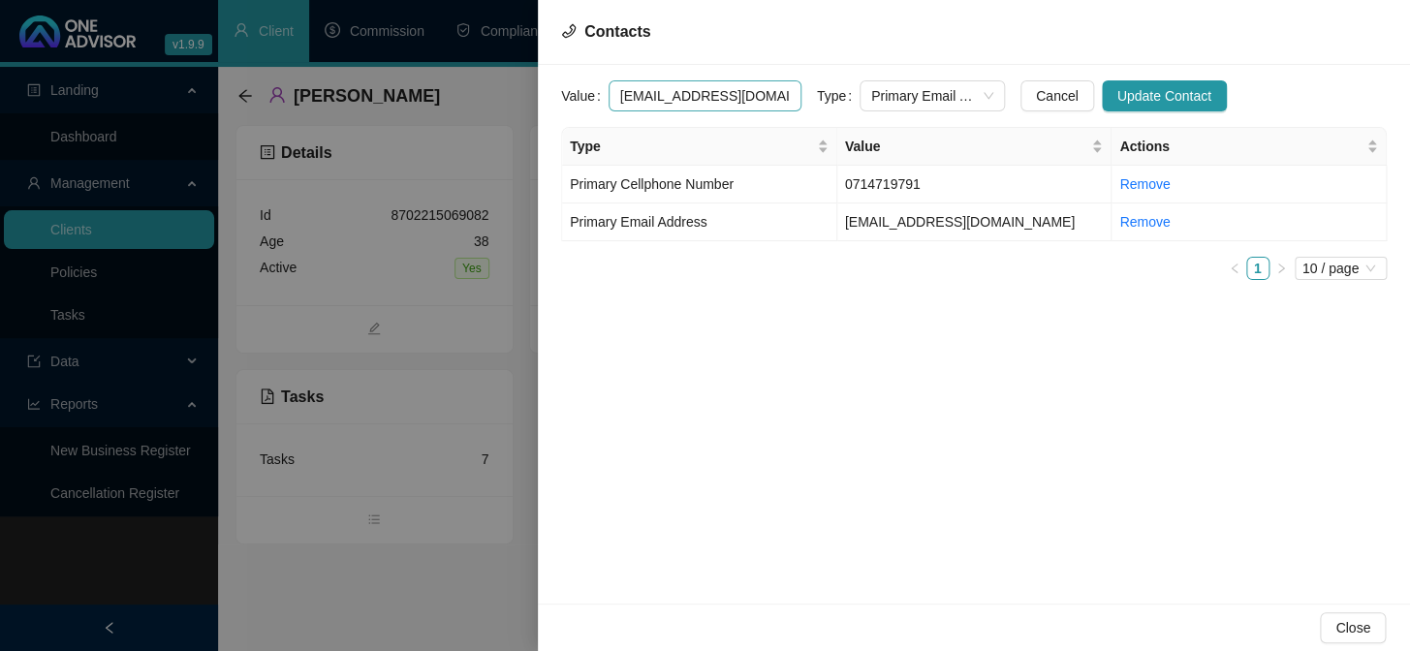
drag, startPoint x: 769, startPoint y: 99, endPoint x: 610, endPoint y: 106, distance: 159.1
click at [610, 106] on input "[EMAIL_ADDRESS][DOMAIN_NAME]" at bounding box center [705, 95] width 193 height 31
click at [687, 184] on span "Primary Cellphone Number" at bounding box center [652, 184] width 164 height 16
drag, startPoint x: 677, startPoint y: 97, endPoint x: 591, endPoint y: 97, distance: 85.3
click at [591, 97] on div "Value 0714719791" at bounding box center [681, 95] width 240 height 31
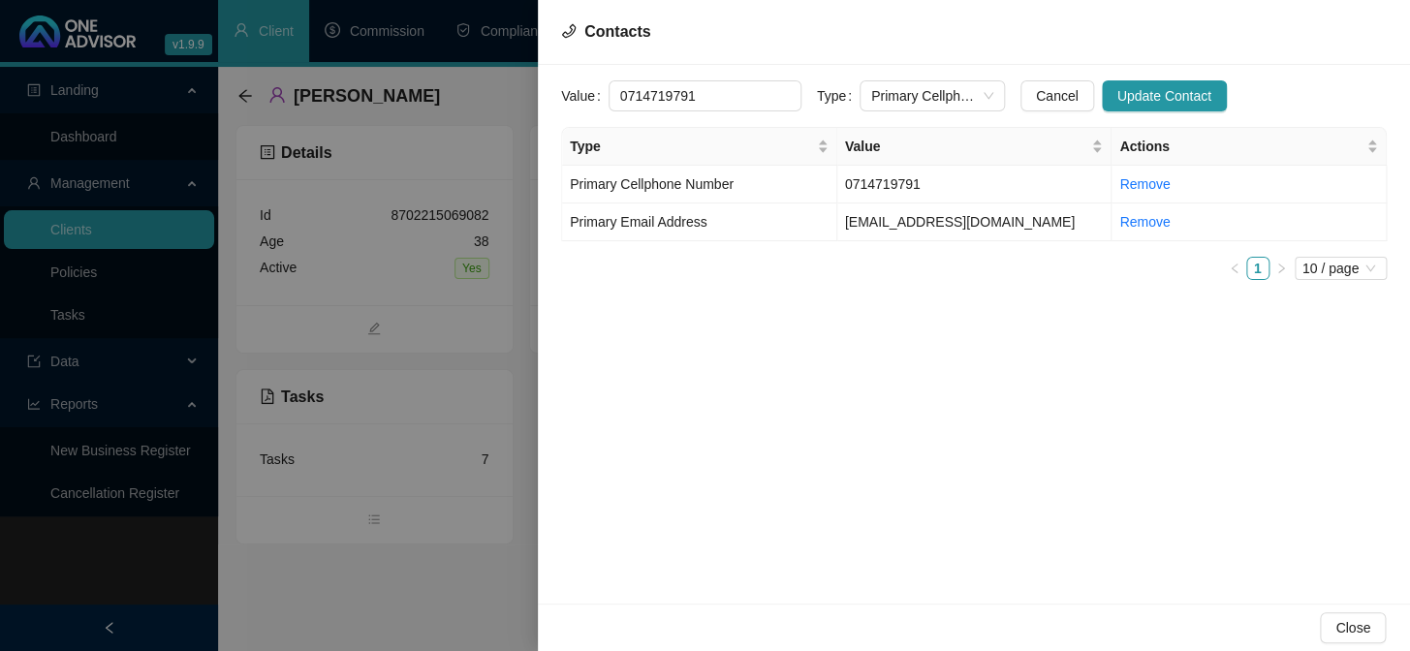
click at [345, 585] on div at bounding box center [705, 325] width 1410 height 651
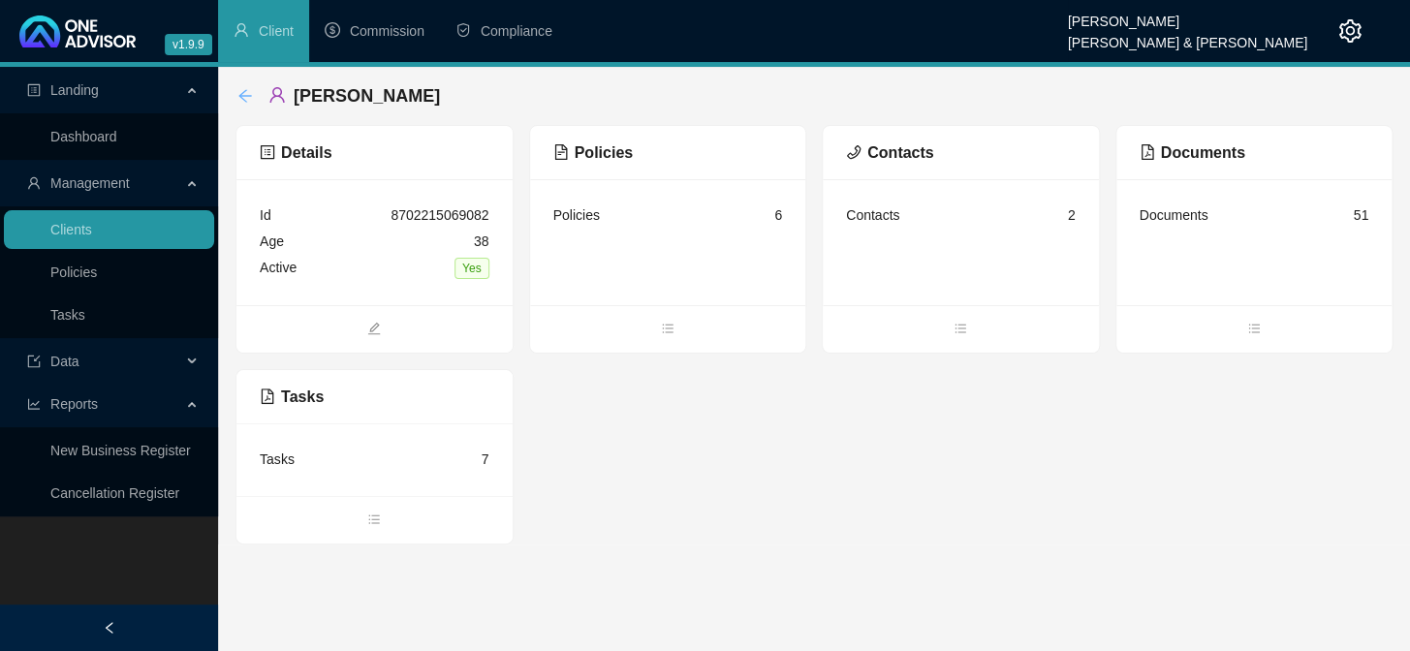
click at [243, 95] on icon "arrow-left" at bounding box center [246, 96] width 16 height 16
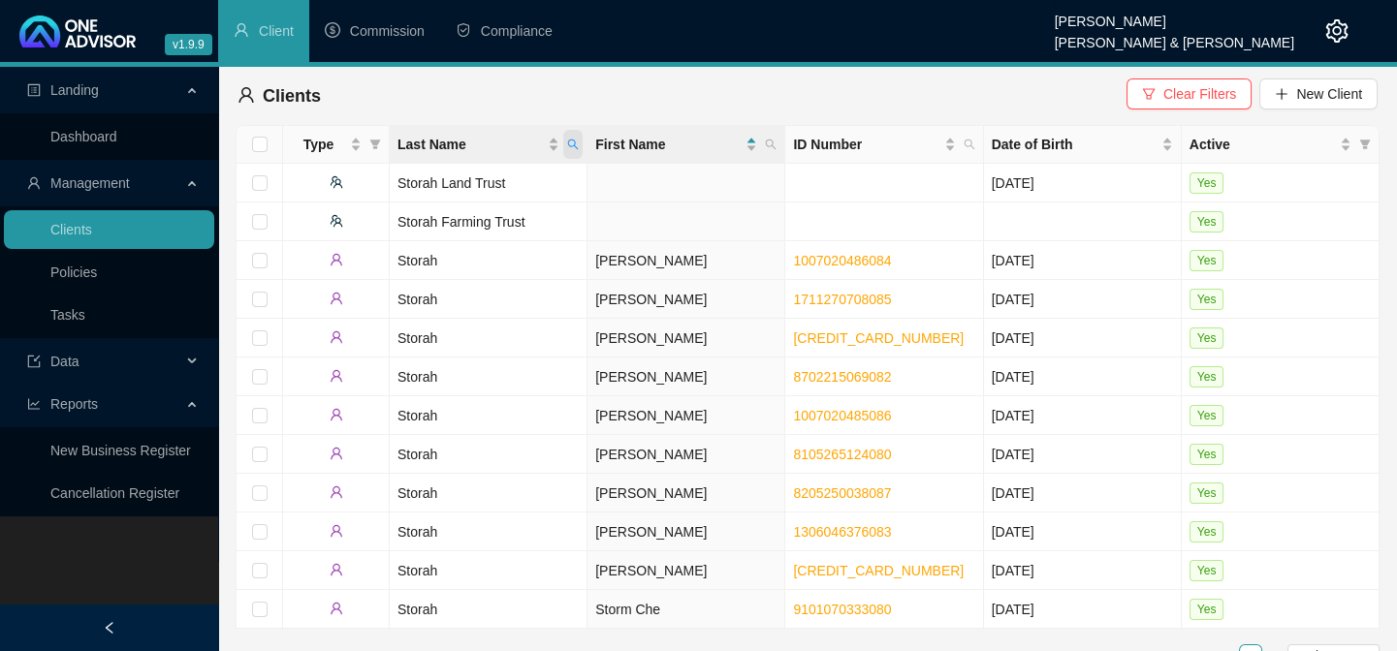
click at [574, 130] on span "Last Name" at bounding box center [572, 144] width 19 height 29
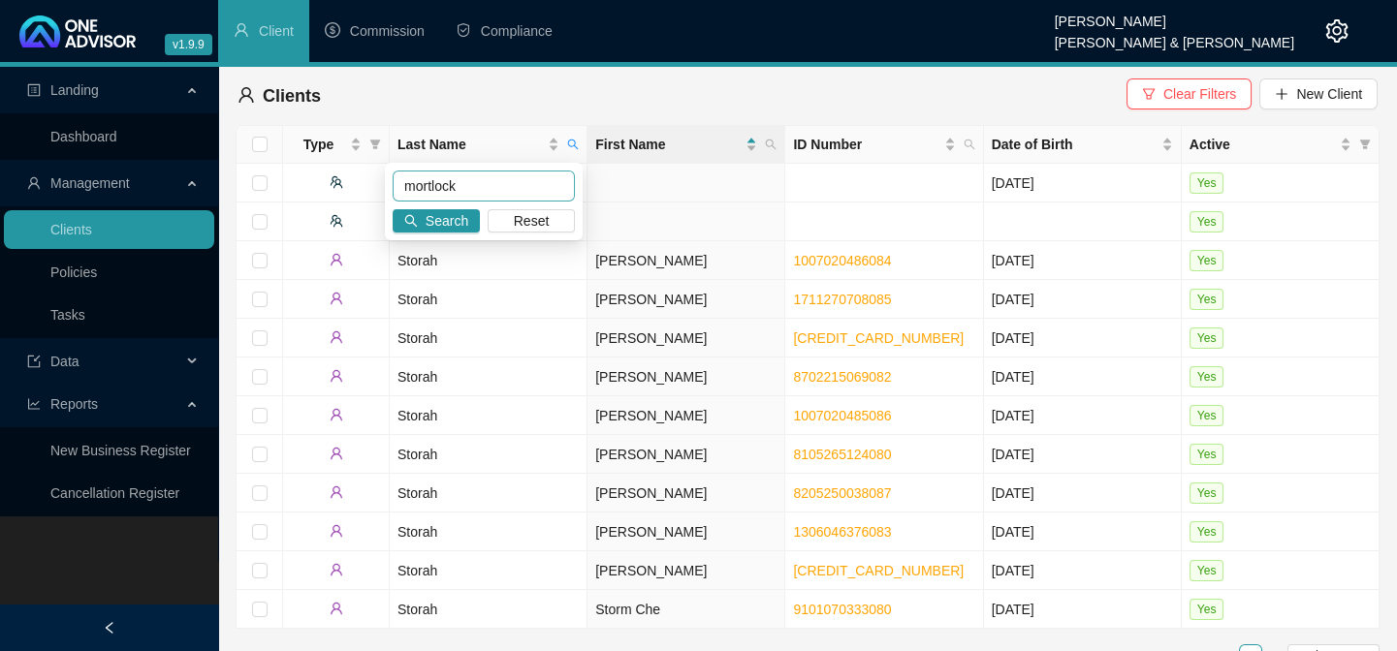
type input "mortlock"
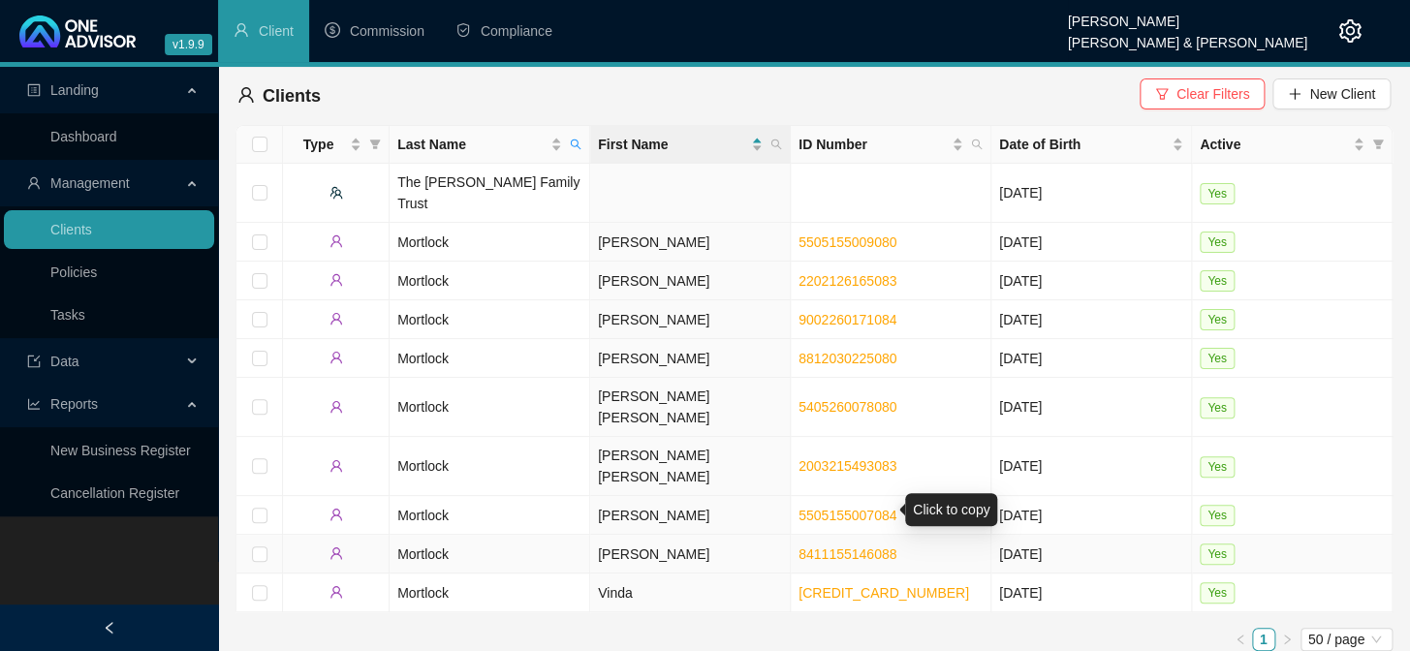
click at [818, 547] on link "8411155146088" at bounding box center [848, 555] width 98 height 16
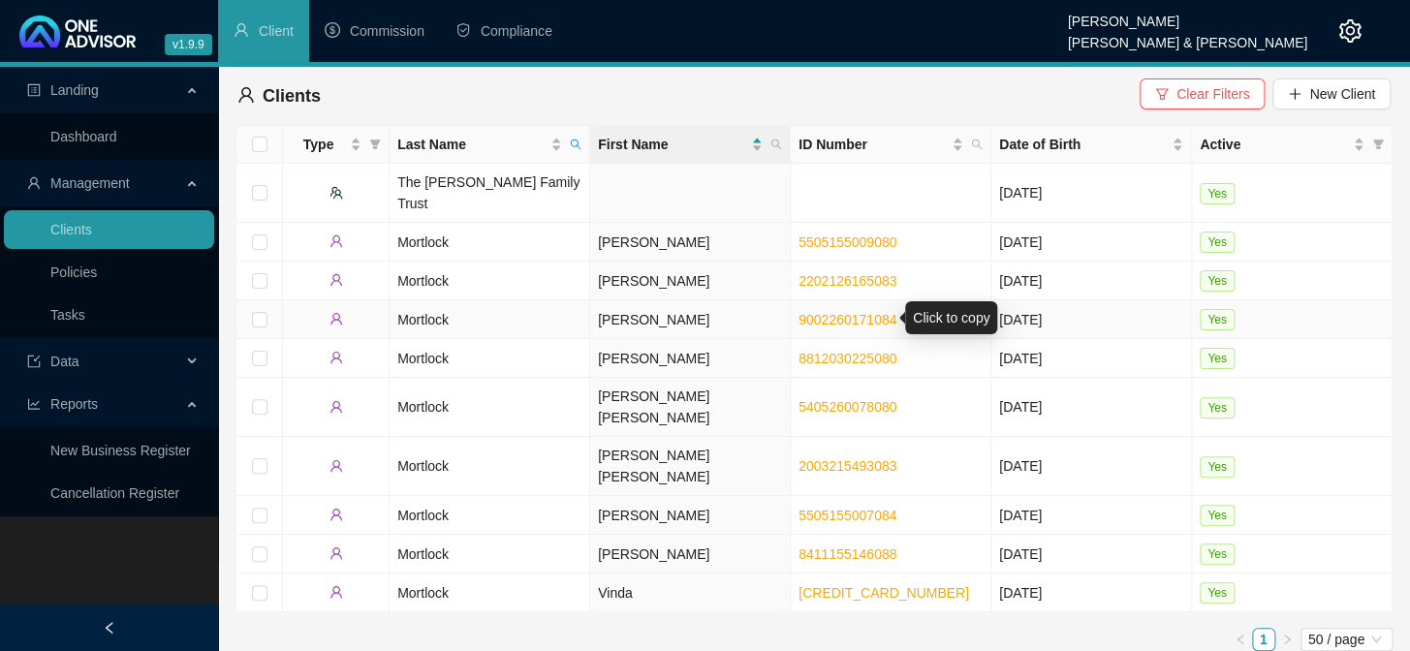
click at [827, 320] on link "9002260171084" at bounding box center [848, 320] width 98 height 16
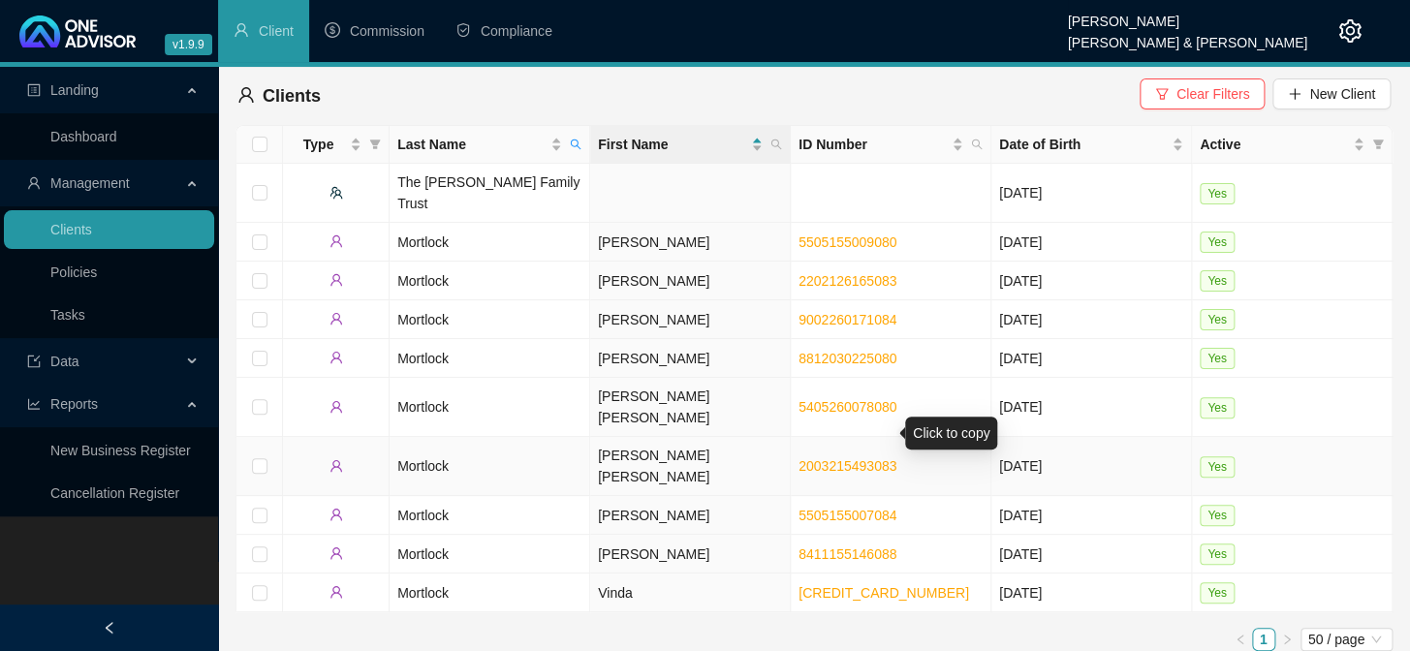
click at [814, 459] on link "2003215493083" at bounding box center [848, 467] width 98 height 16
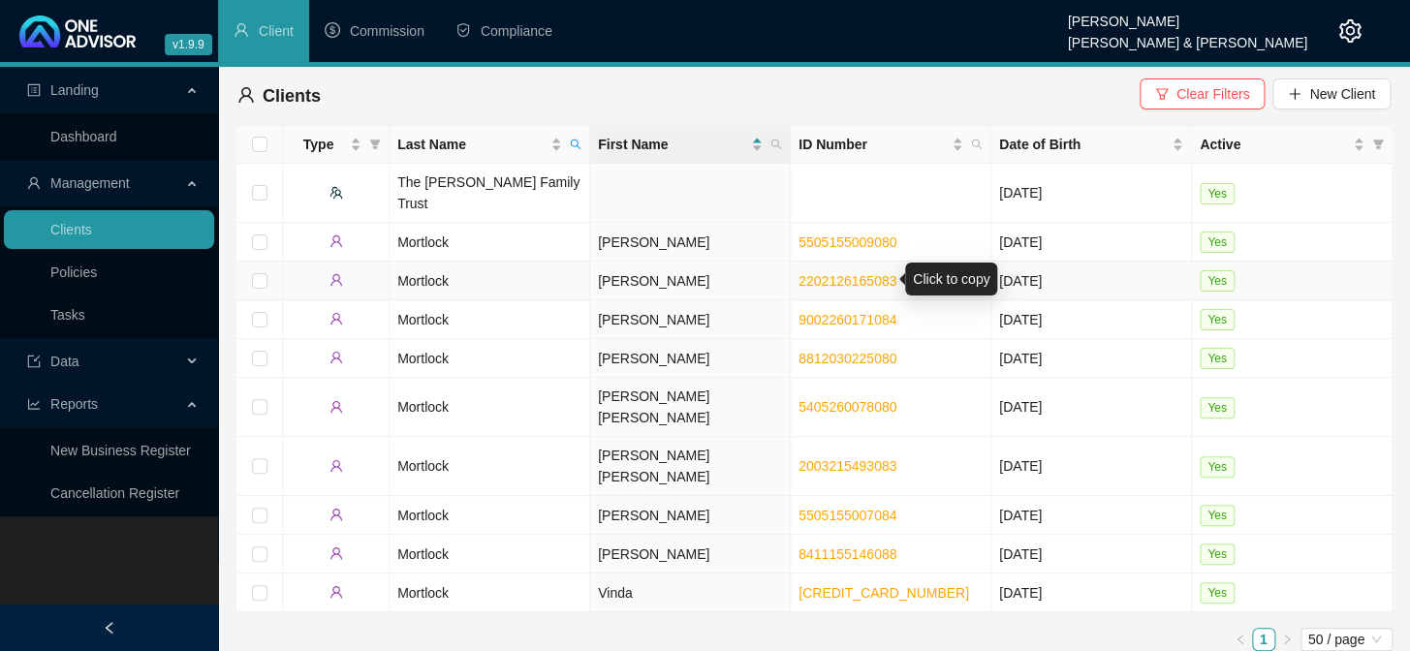
click at [842, 282] on link "2202126165083" at bounding box center [848, 281] width 98 height 16
